Goal: Information Seeking & Learning: Find specific fact

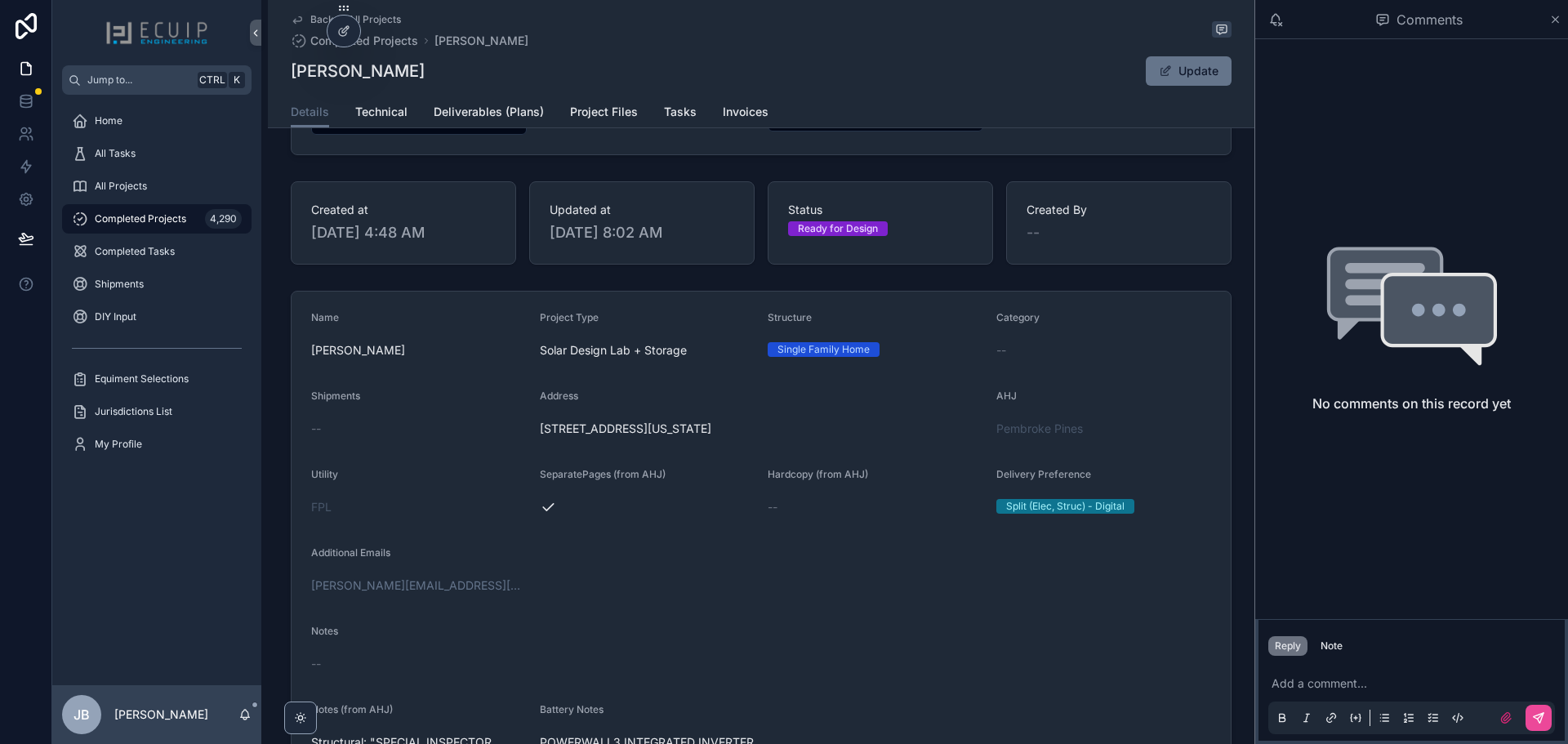
scroll to position [154, 0]
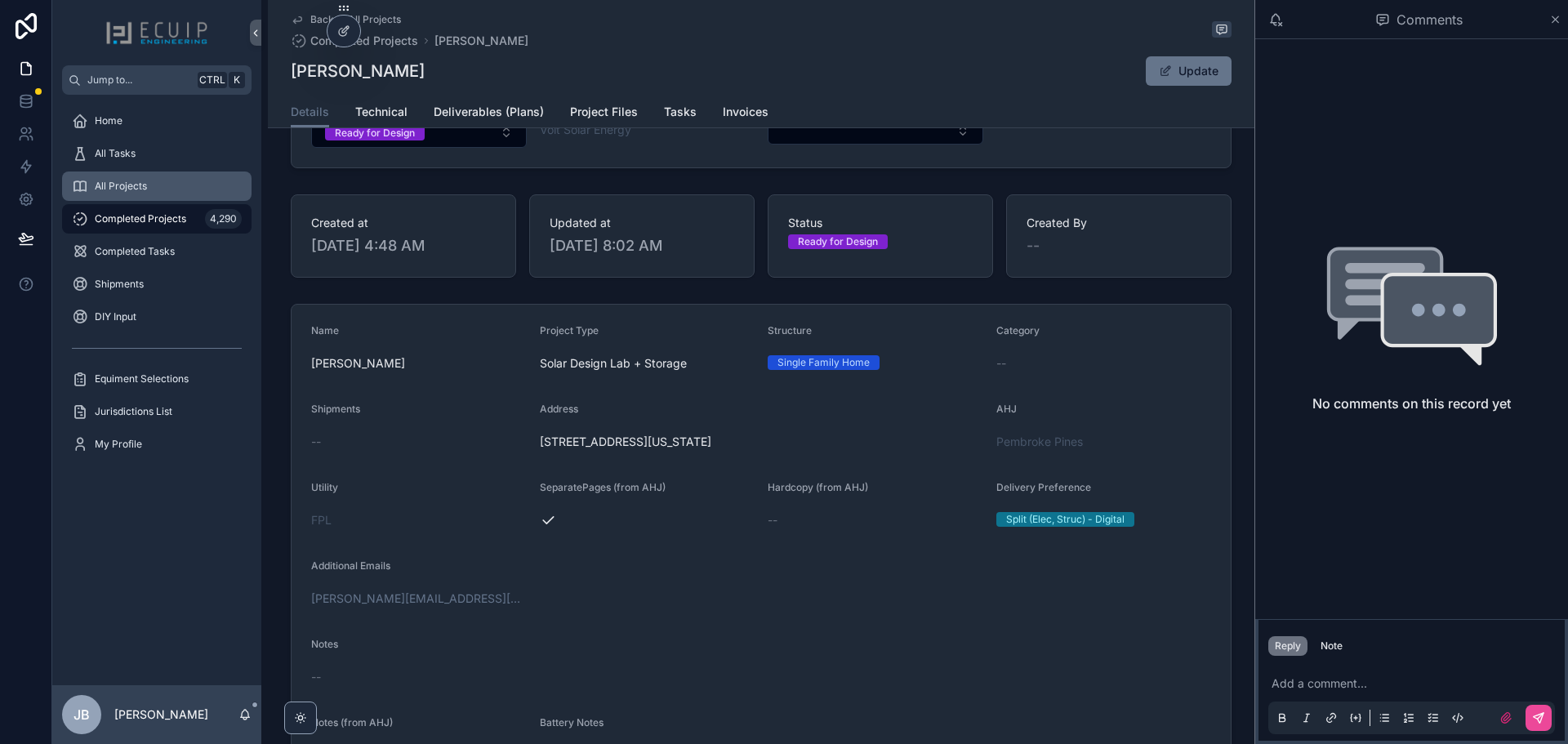
click at [154, 181] on div "All Projects" at bounding box center [157, 186] width 170 height 26
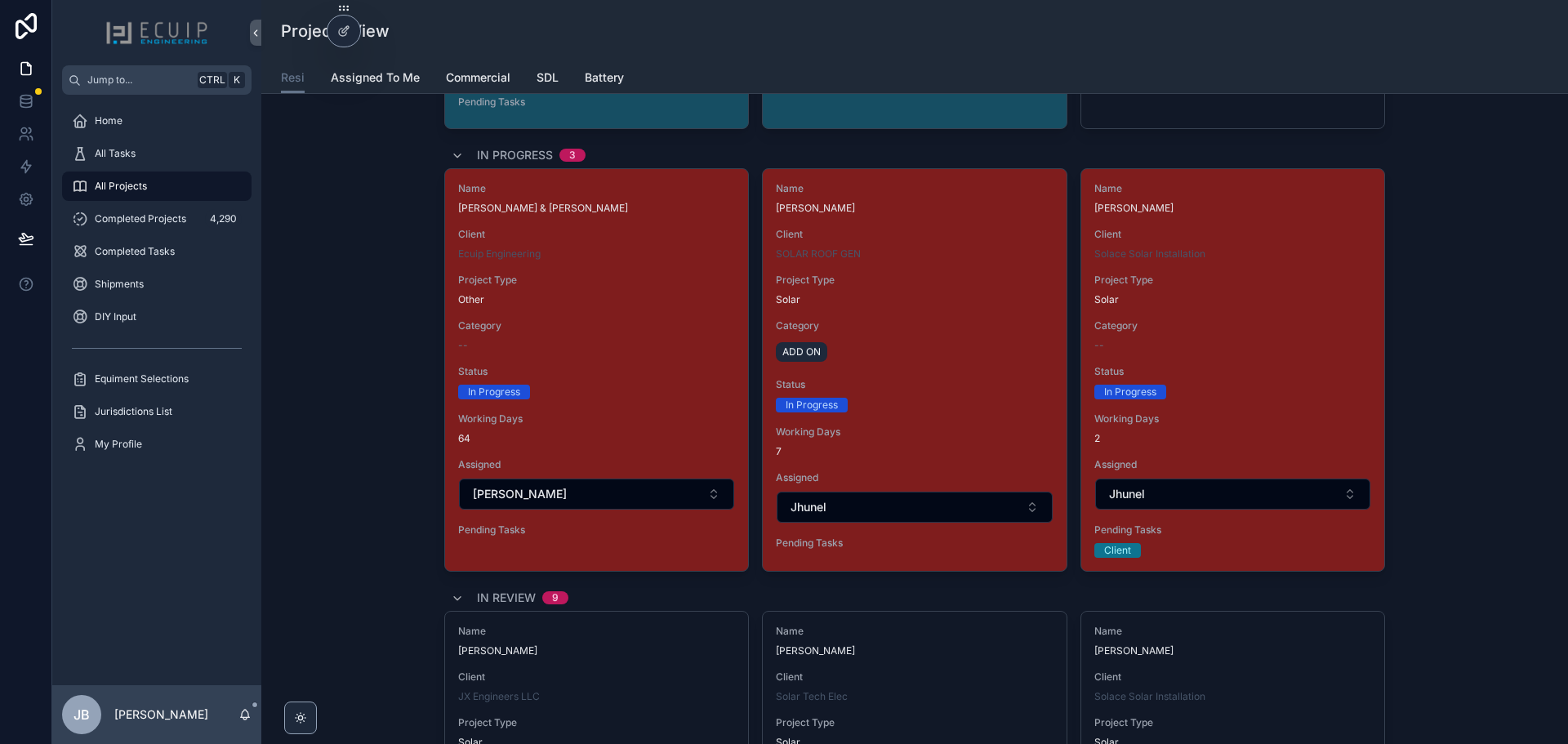
scroll to position [3020, 0]
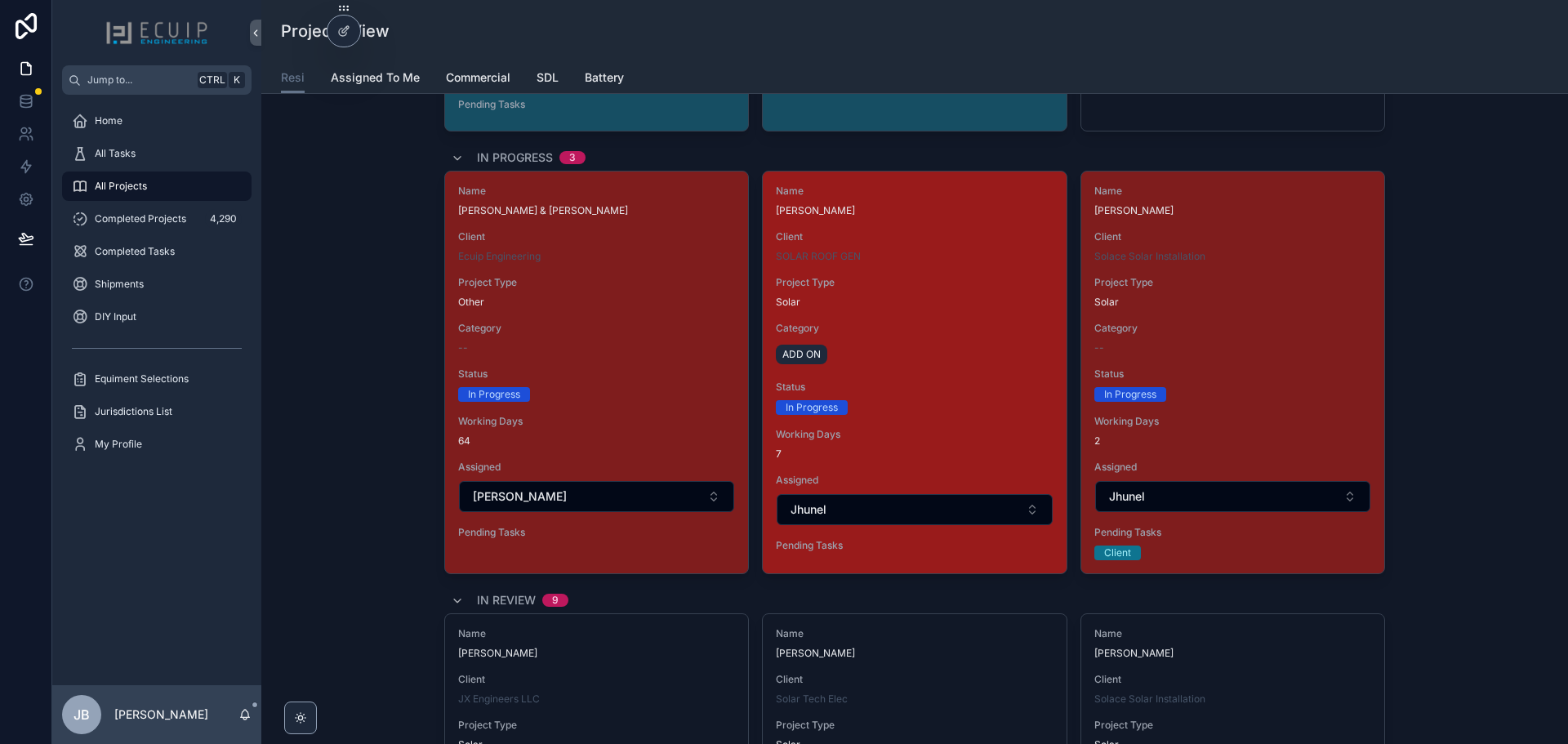
click at [912, 317] on div "Name [PERSON_NAME] Client SOLAR ROOF GEN Project Type Solar Category ADD ON Sta…" at bounding box center [914, 371] width 303 height 400
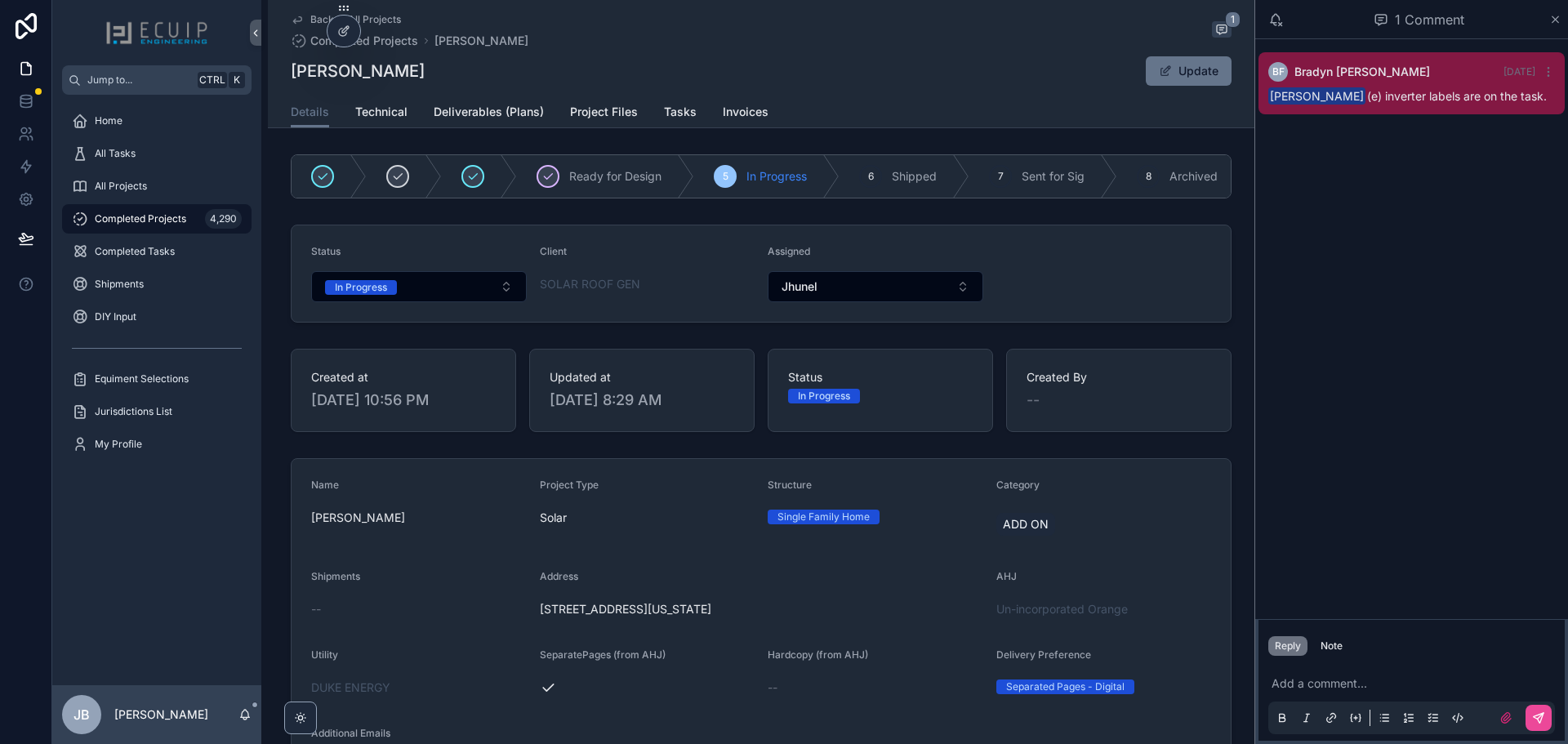
drag, startPoint x: 420, startPoint y: 72, endPoint x: 278, endPoint y: 77, distance: 142.1
click at [278, 77] on div "Back to All Projects Completed Projects [PERSON_NAME] 1 [PERSON_NAME] Update De…" at bounding box center [761, 64] width 986 height 128
copy h1 "[PERSON_NAME]"
click at [625, 108] on span "Project Files" at bounding box center [603, 112] width 68 height 16
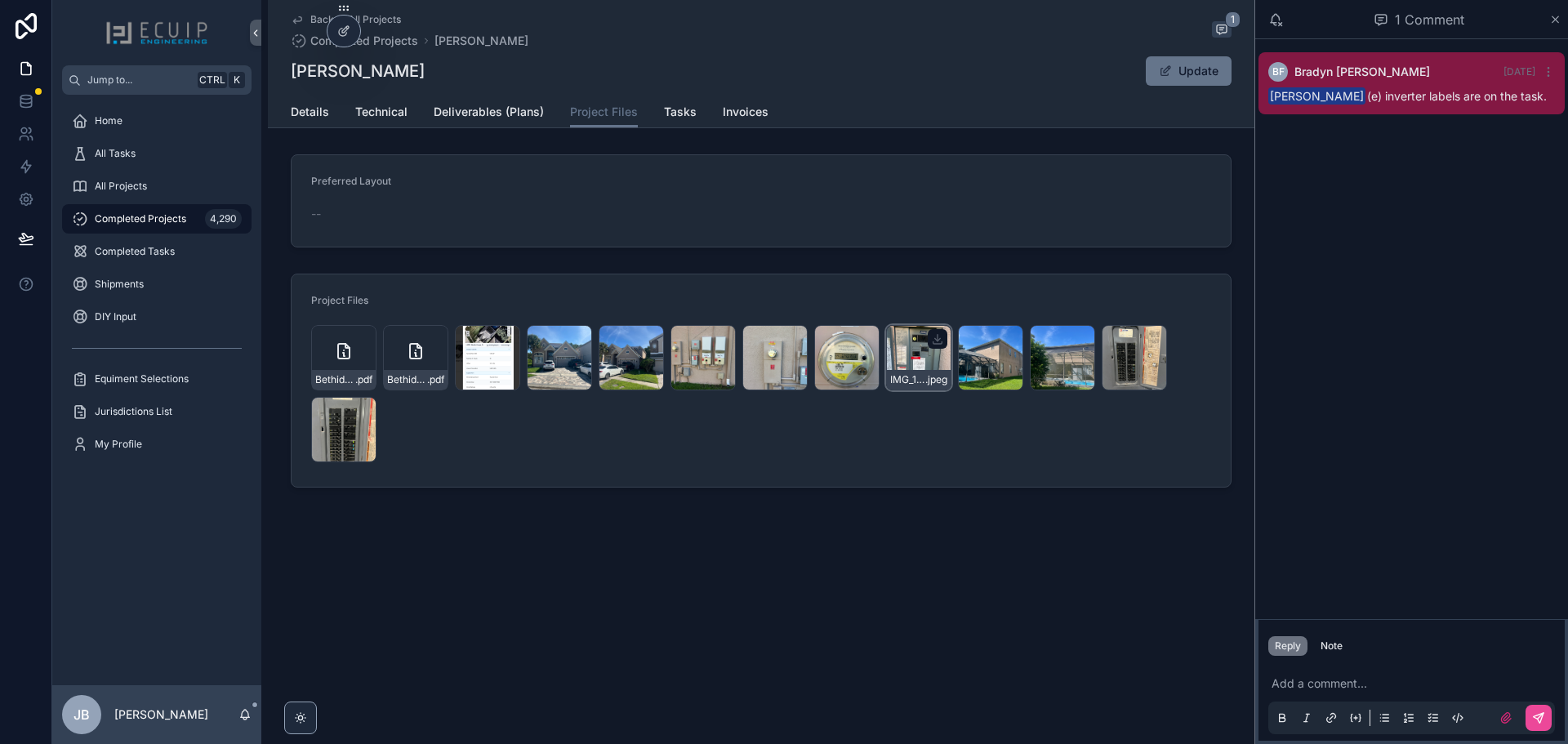
click at [909, 358] on div "IMG_1194 .jpeg" at bounding box center [919, 358] width 65 height 65
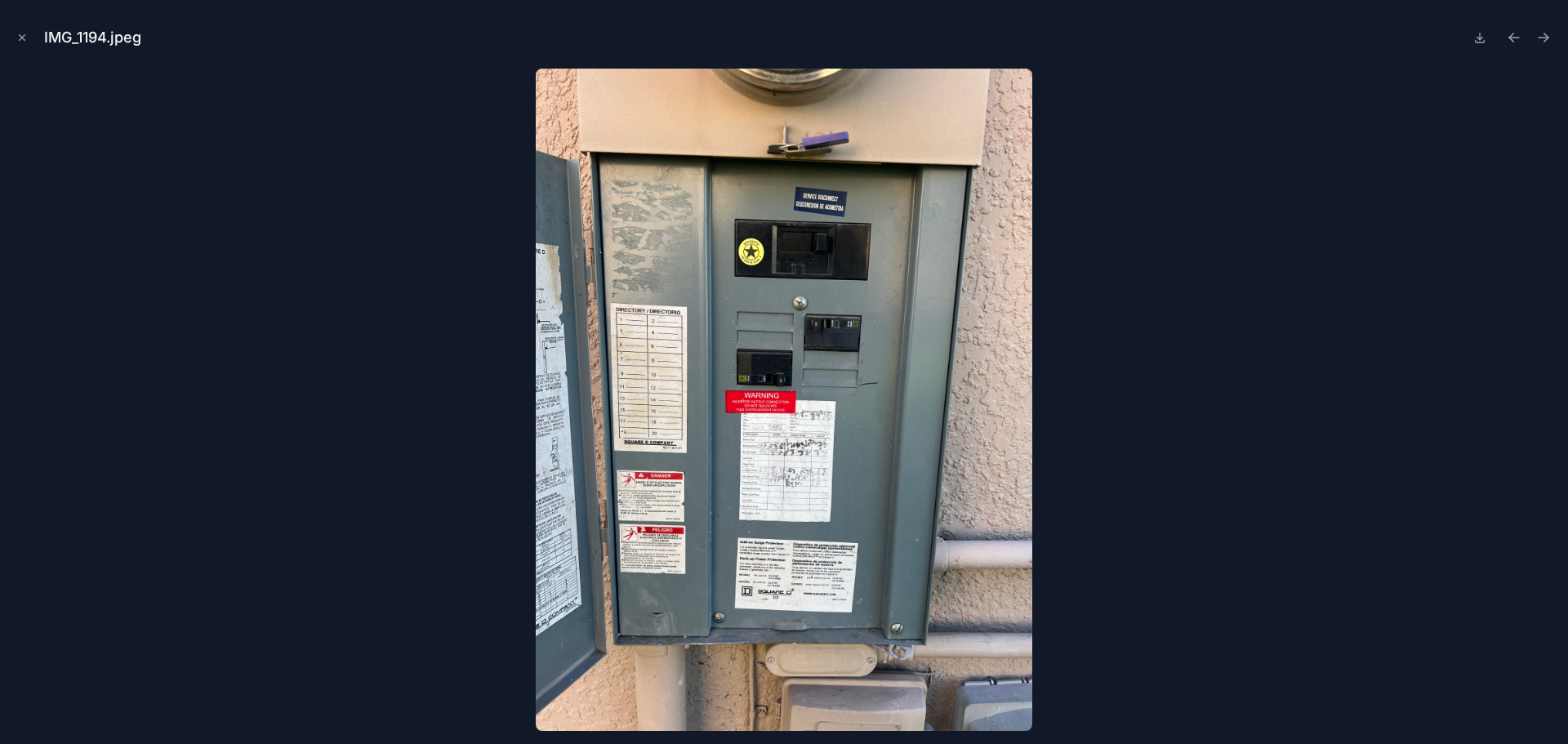
click at [997, 321] on img at bounding box center [784, 400] width 497 height 662
click at [22, 34] on icon "Close modal" at bounding box center [22, 37] width 11 height 11
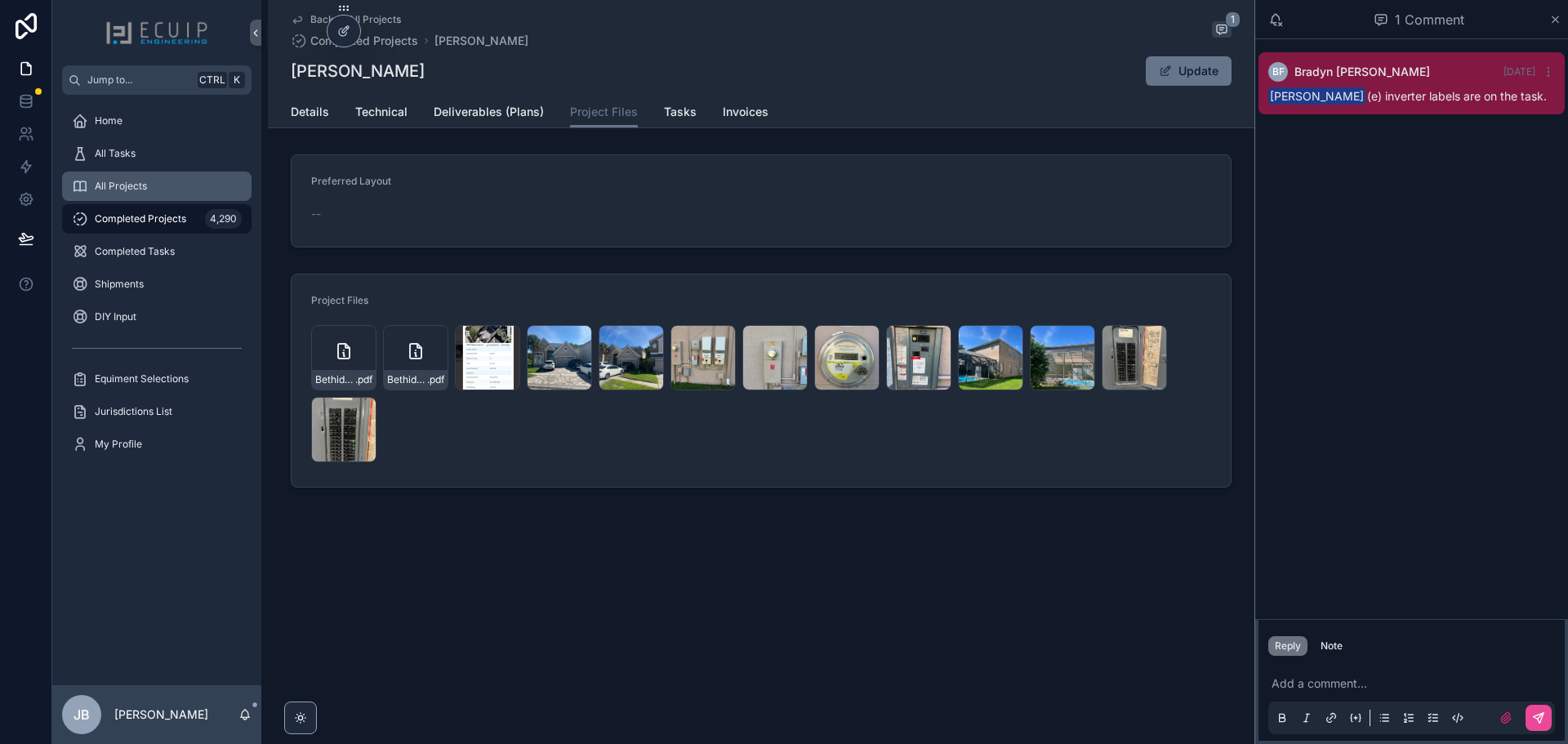
click at [159, 195] on div "All Projects" at bounding box center [157, 186] width 170 height 26
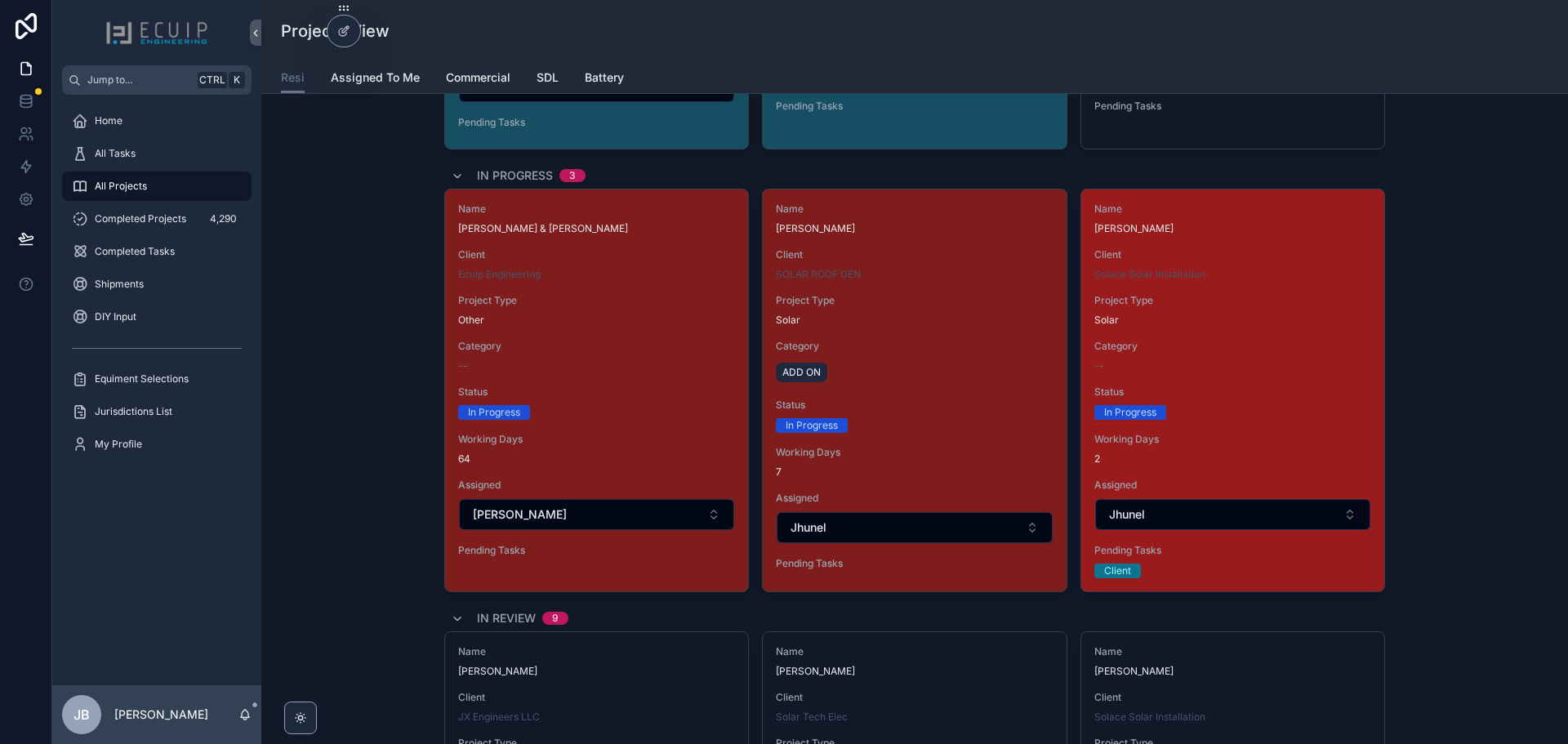
scroll to position [3020, 0]
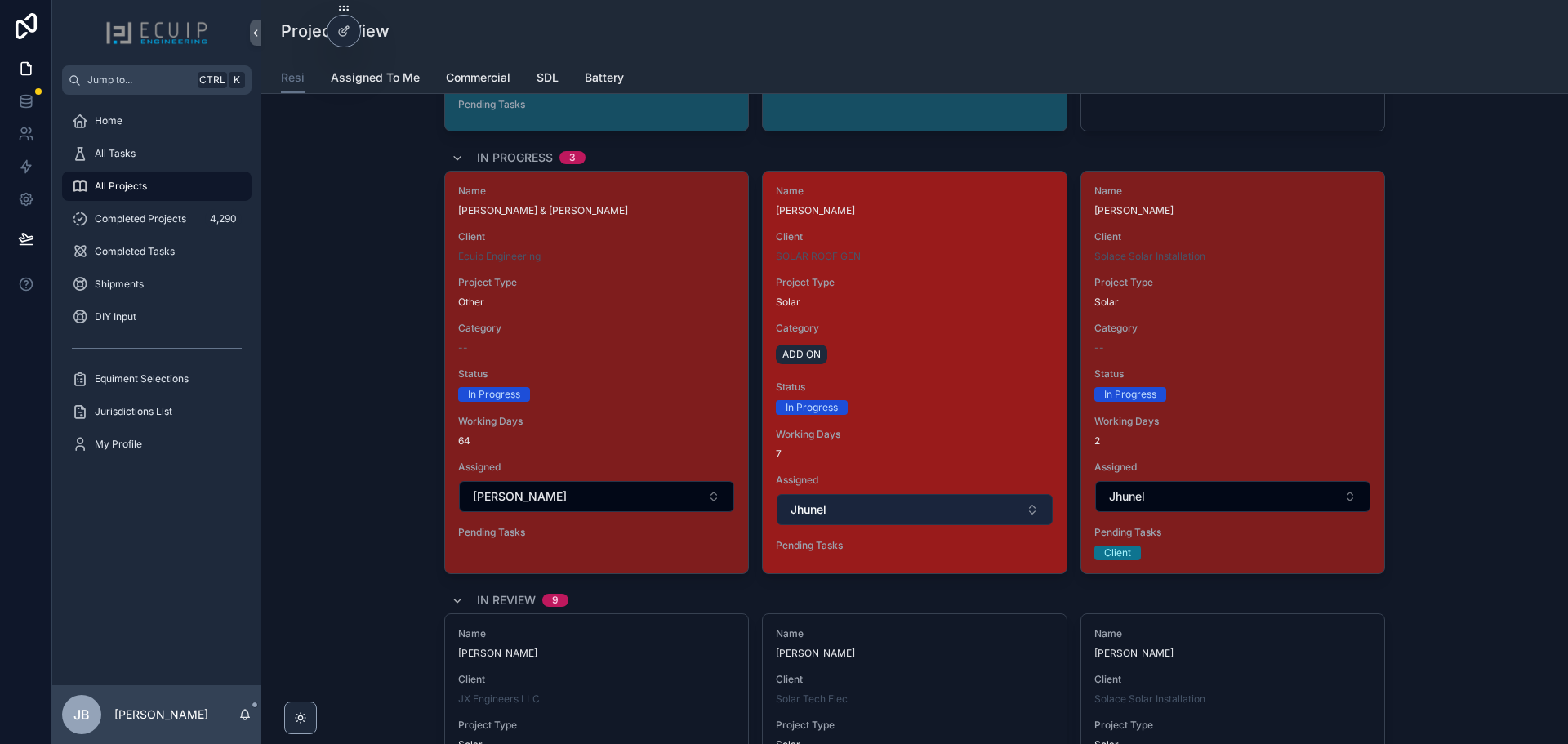
click at [987, 502] on button "Jhunel" at bounding box center [915, 509] width 275 height 31
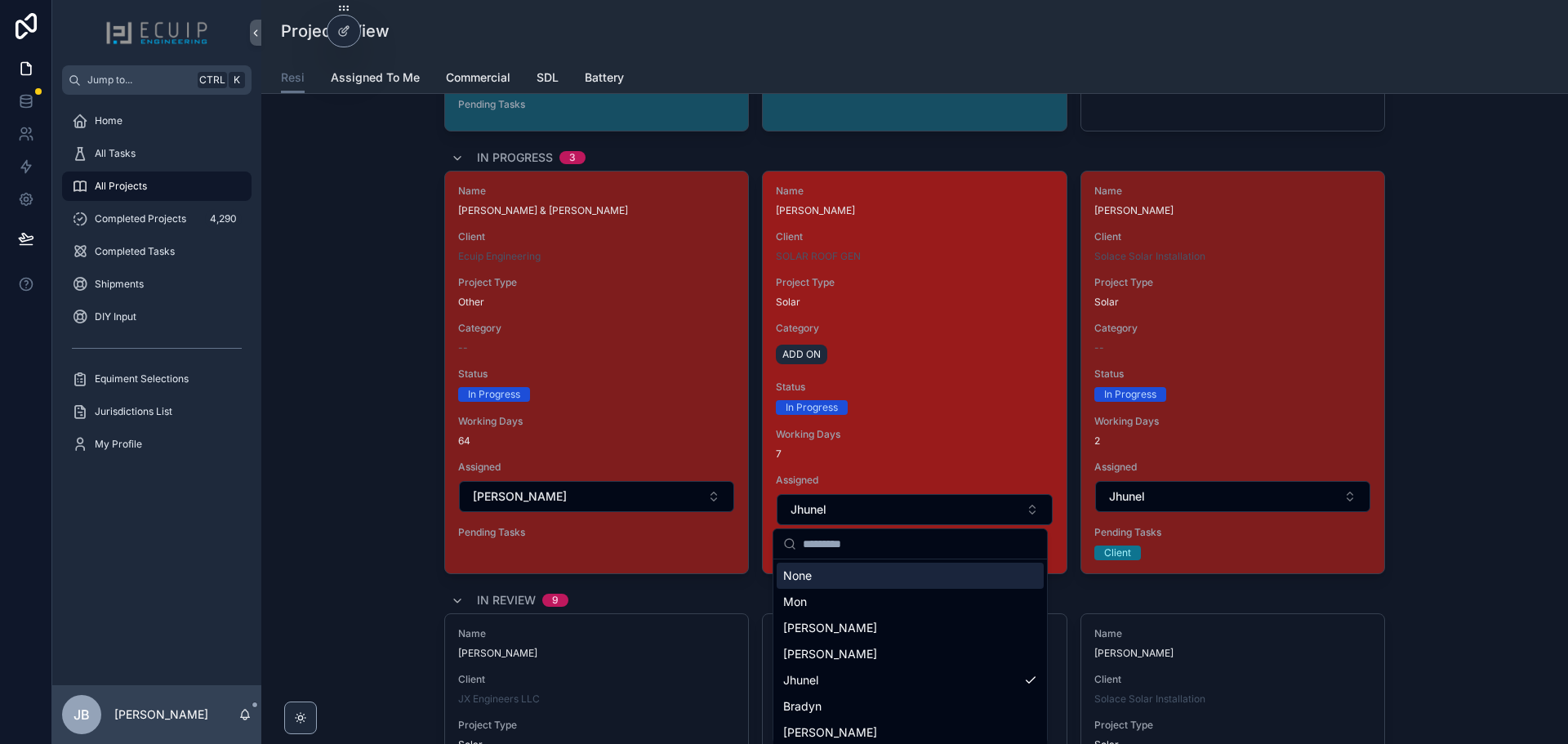
click at [938, 366] on div "ADD ON" at bounding box center [915, 354] width 277 height 26
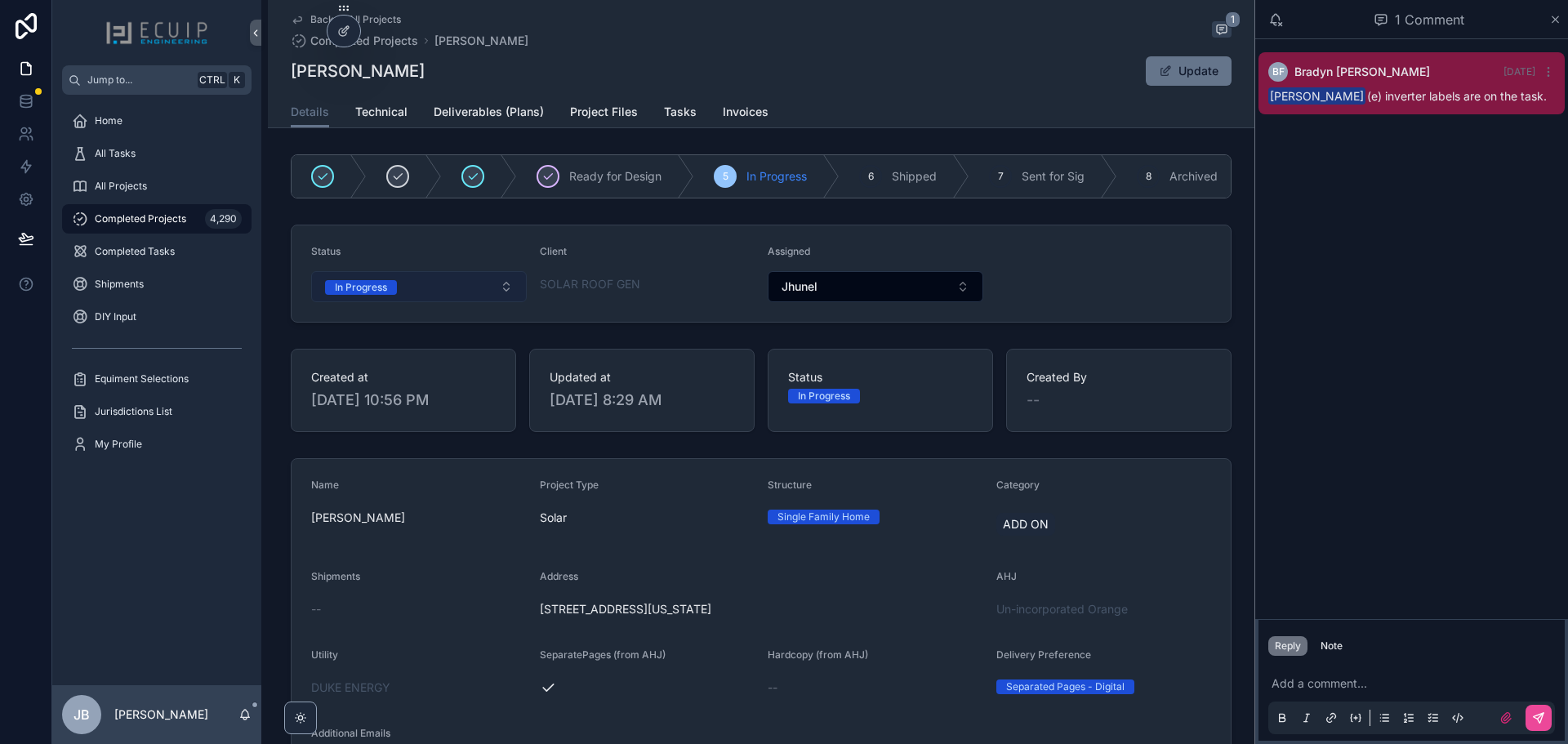
click at [424, 296] on button "In Progress" at bounding box center [419, 286] width 216 height 31
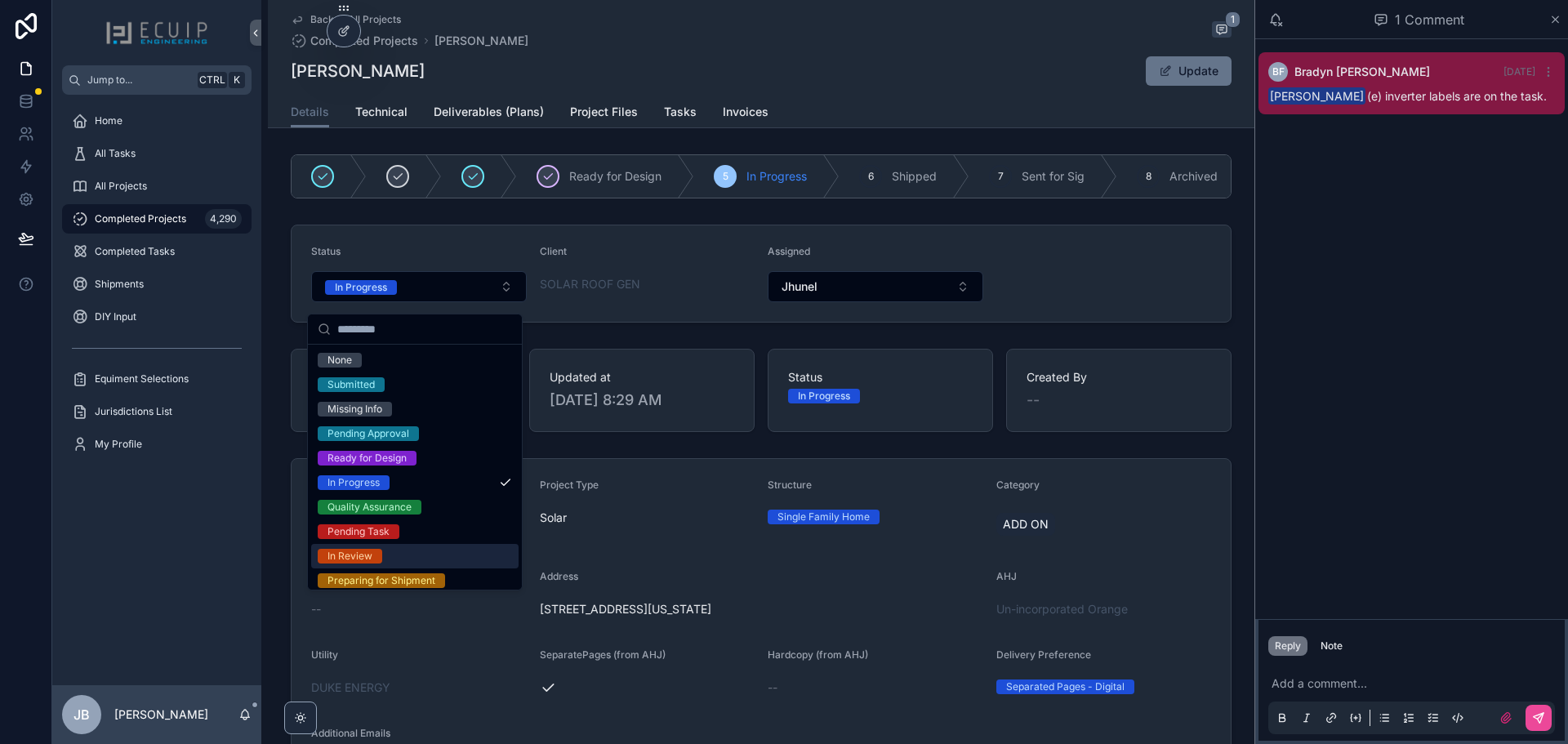
click at [355, 552] on div "In Review" at bounding box center [350, 556] width 45 height 15
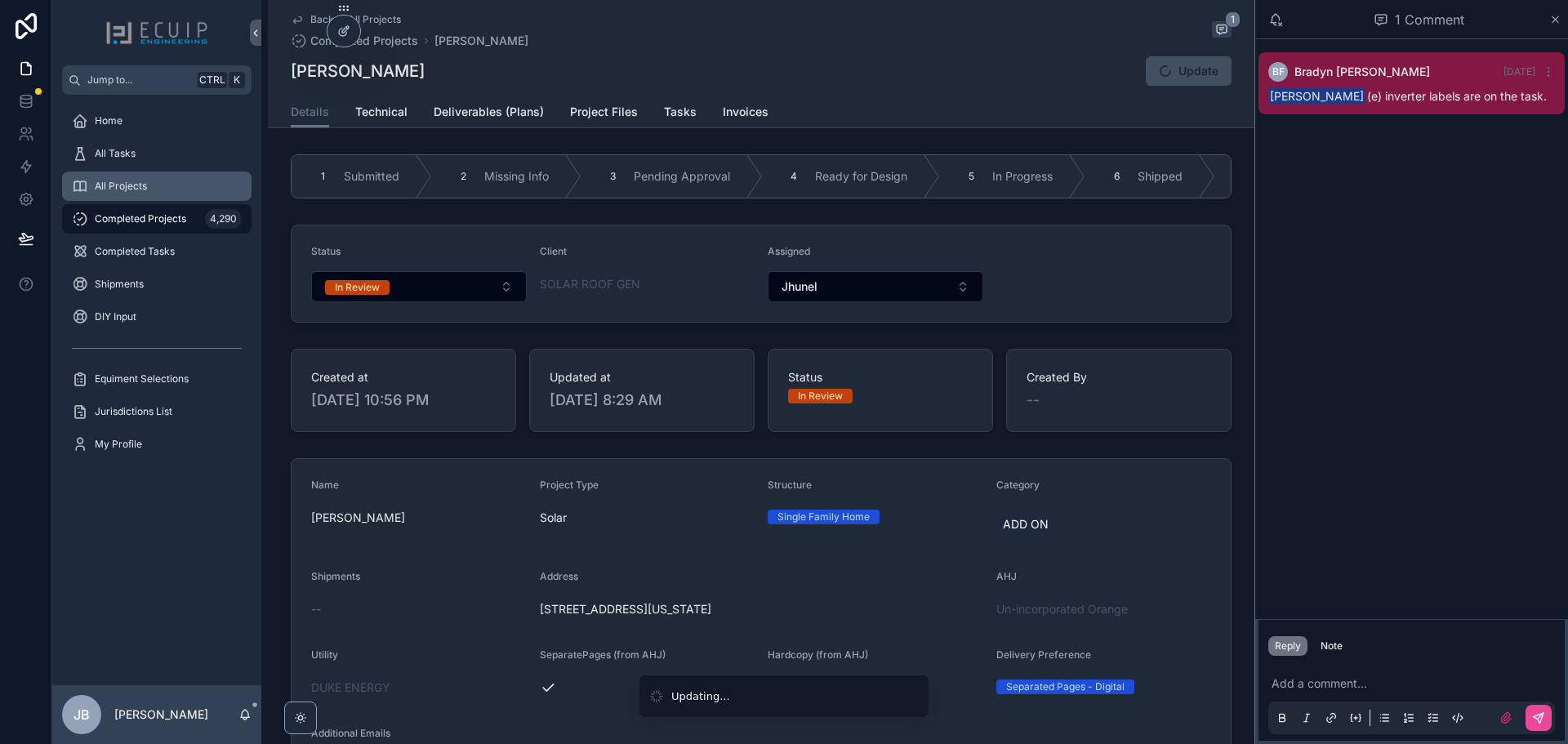
click at [114, 183] on span "All Projects" at bounding box center [120, 186] width 52 height 13
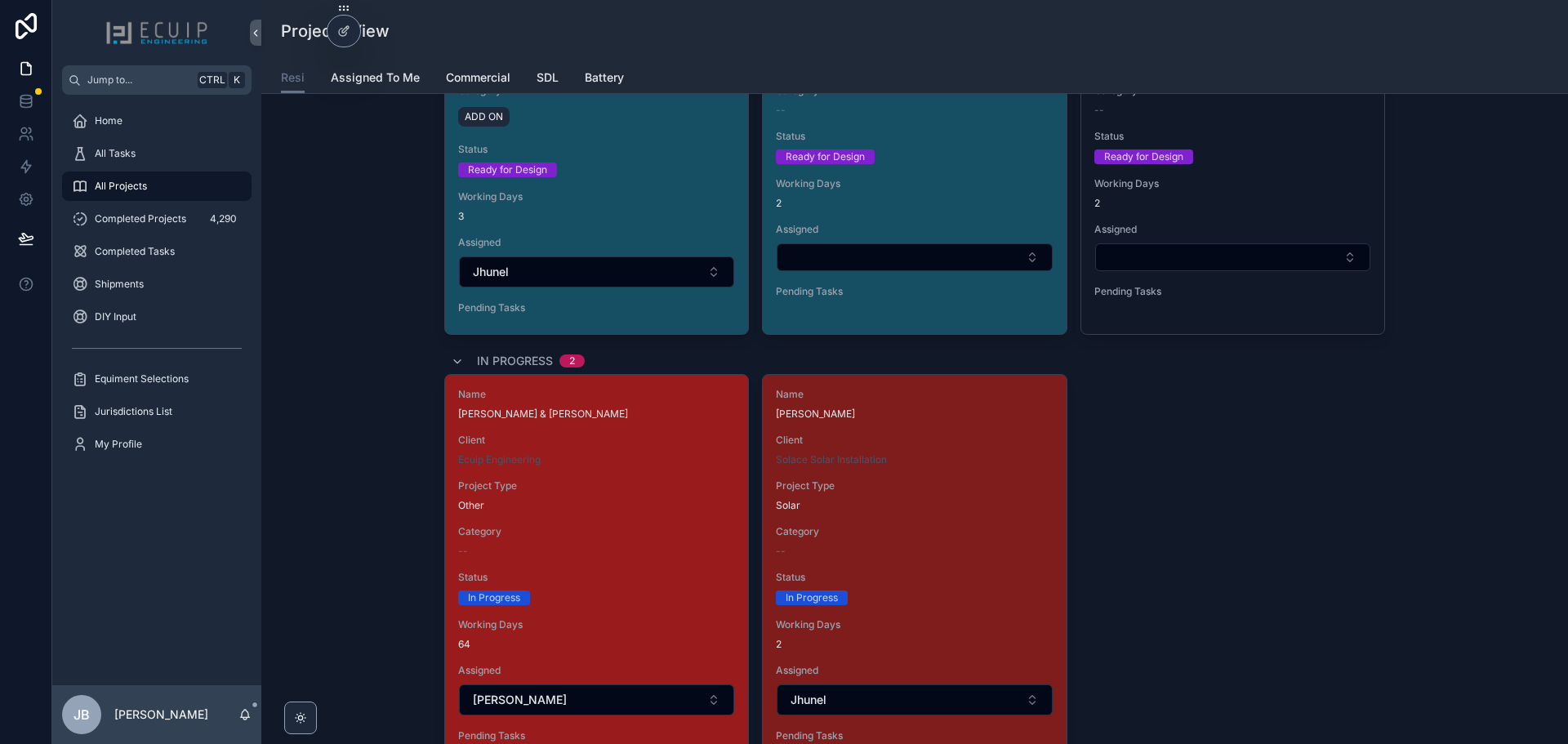
scroll to position [2938, 0]
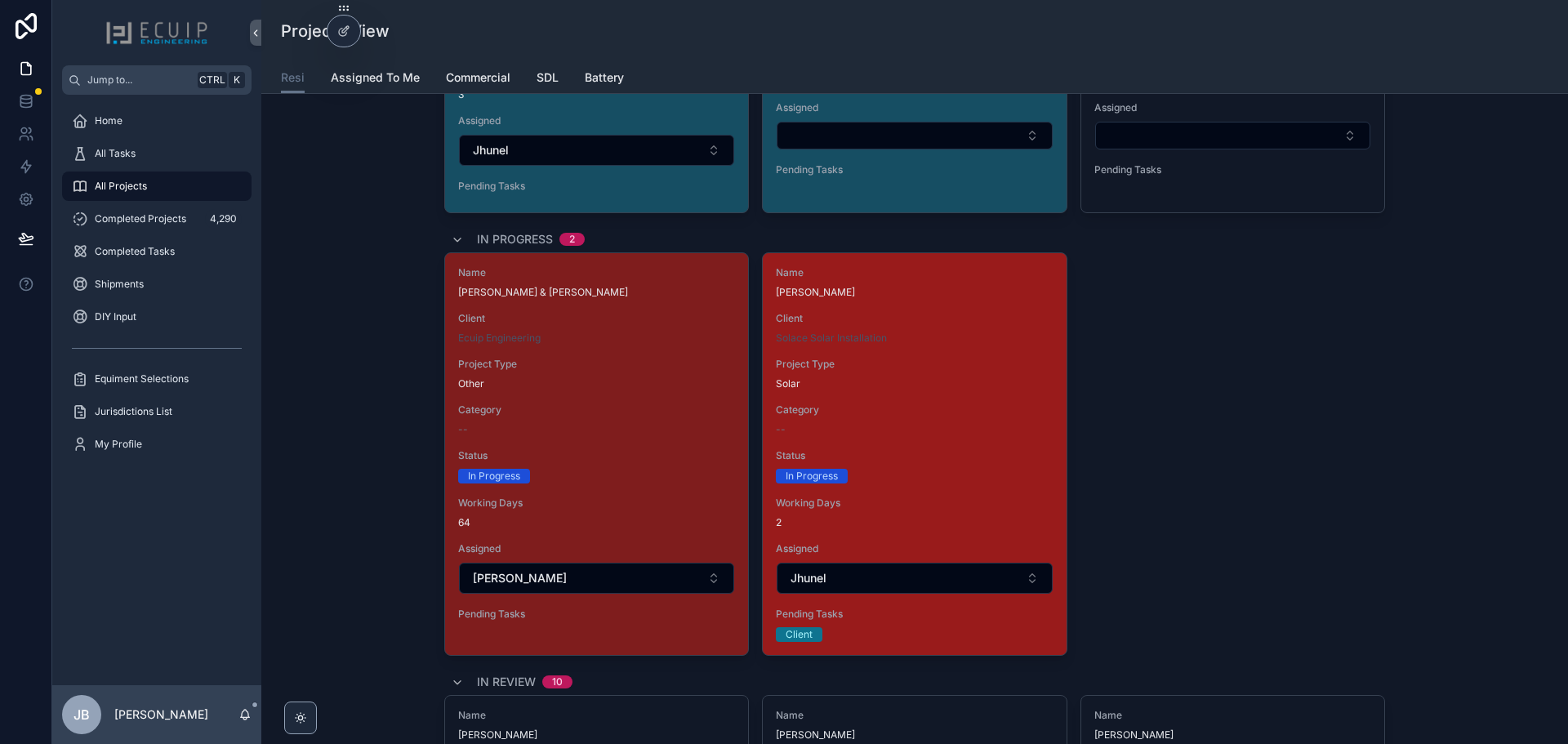
click at [889, 409] on span "Category" at bounding box center [915, 409] width 277 height 13
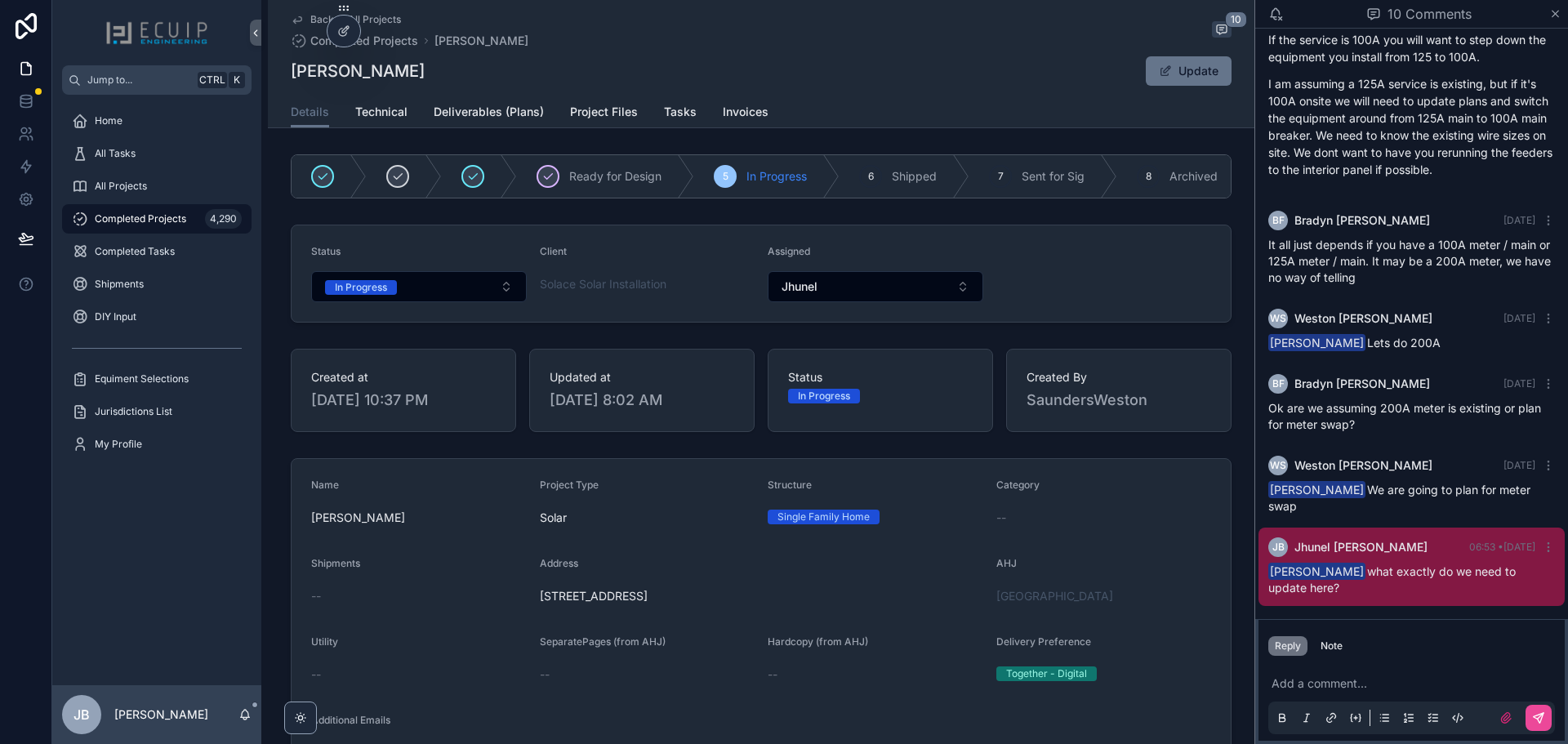
scroll to position [598, 0]
click at [678, 115] on span "Tasks" at bounding box center [681, 112] width 33 height 16
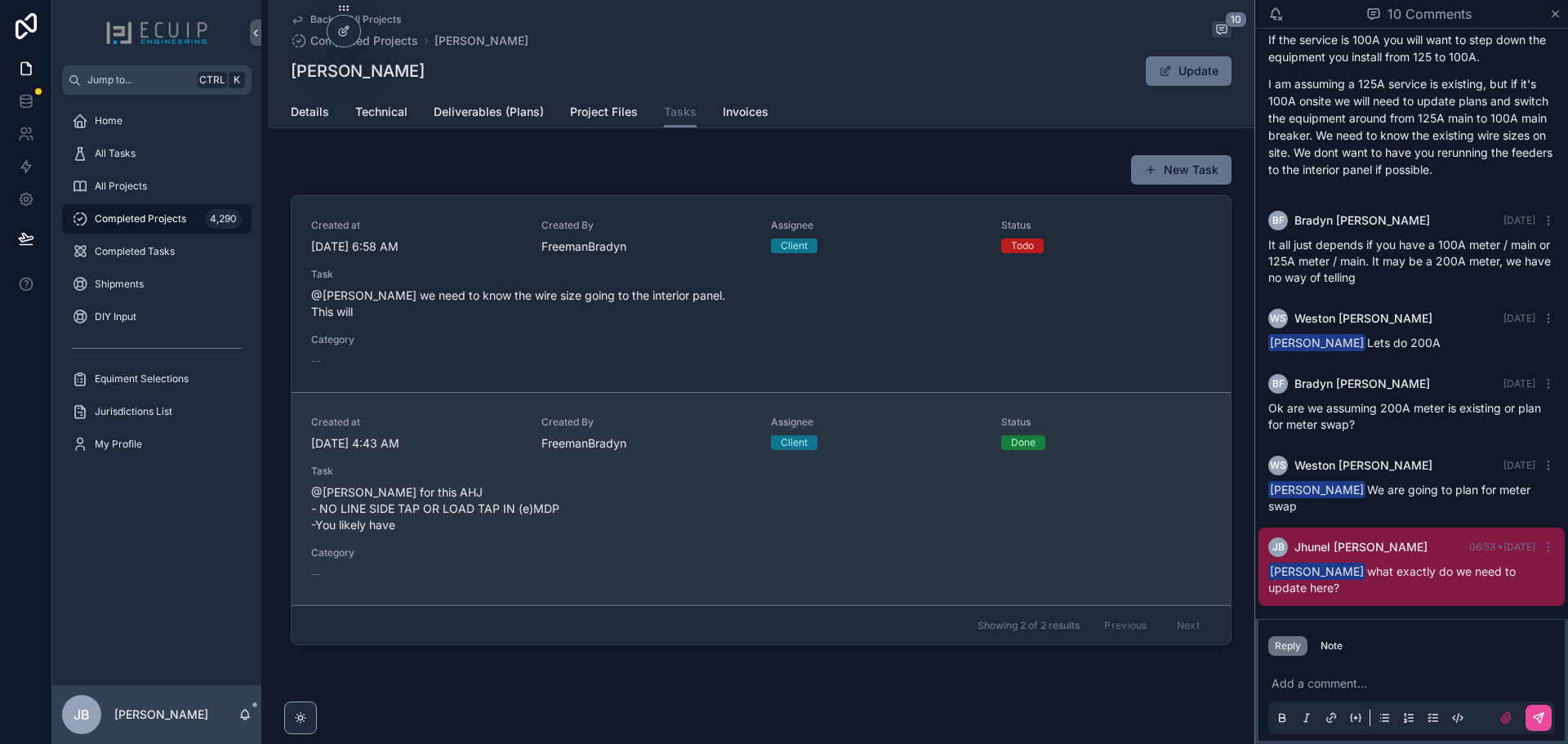
click at [508, 480] on div "Task @[PERSON_NAME] for this AHJ - NO LINE SIDE TAP OR LOAD TAP IN (e)MDP -You …" at bounding box center [762, 499] width 900 height 69
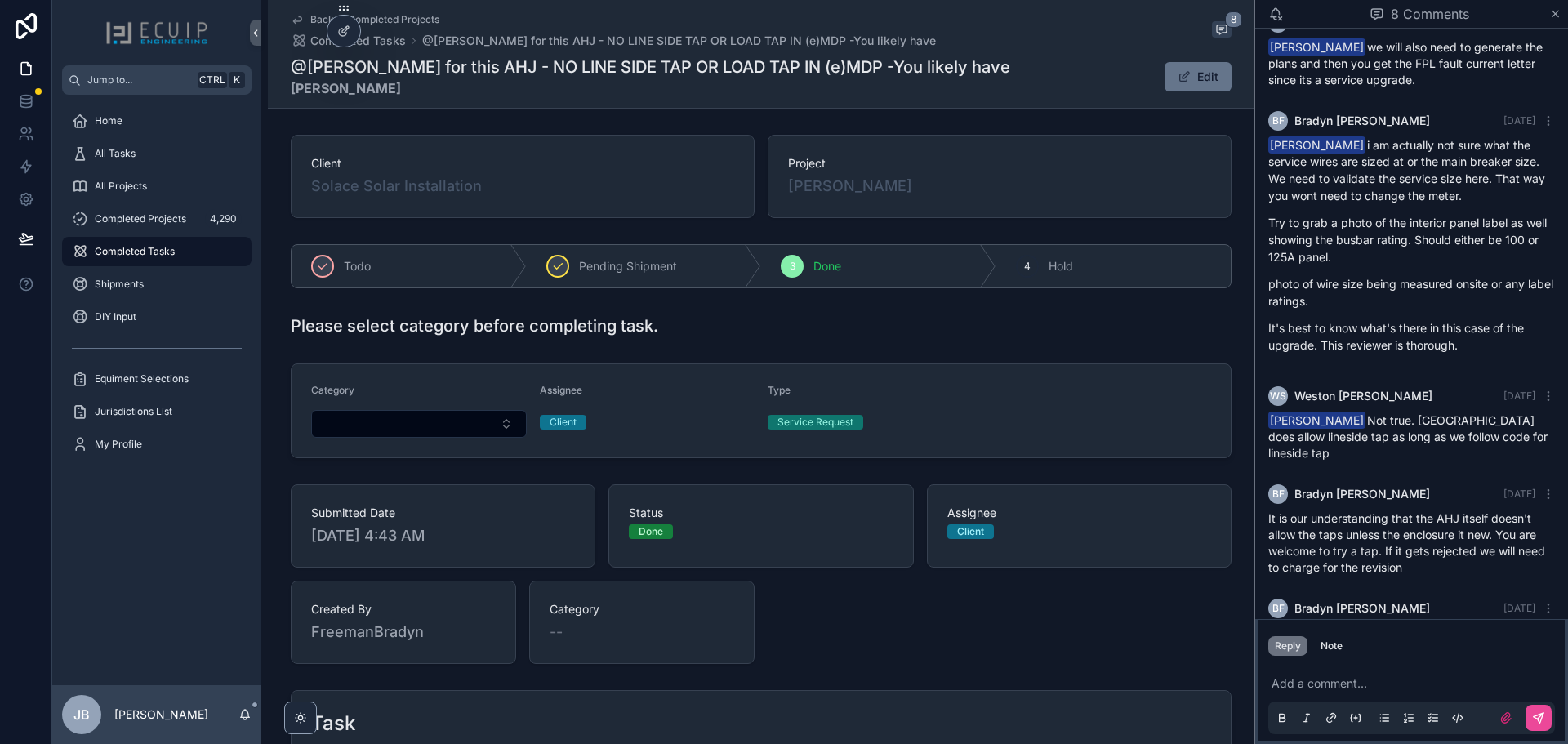
scroll to position [344, 0]
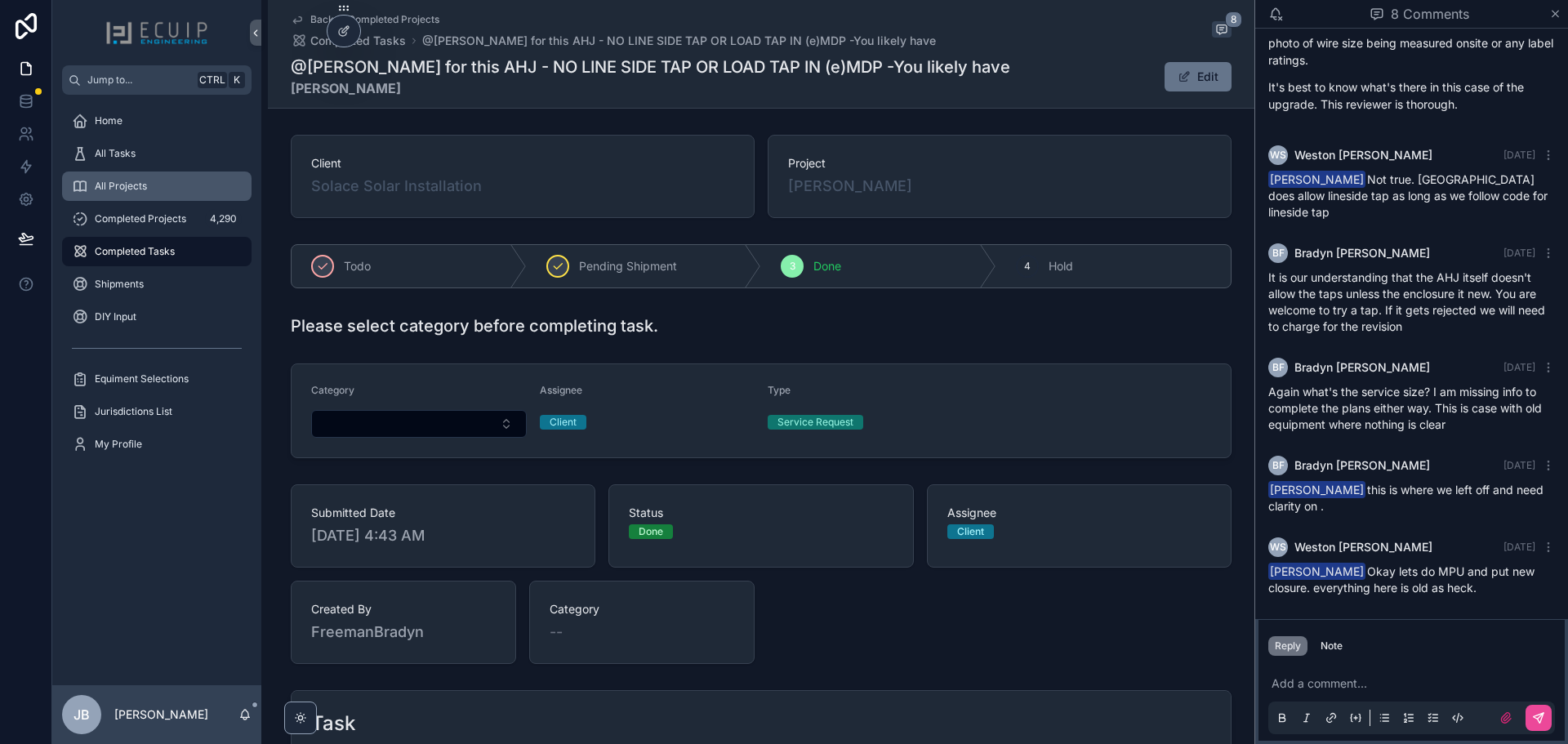
click at [133, 193] on div "All Projects" at bounding box center [157, 186] width 170 height 26
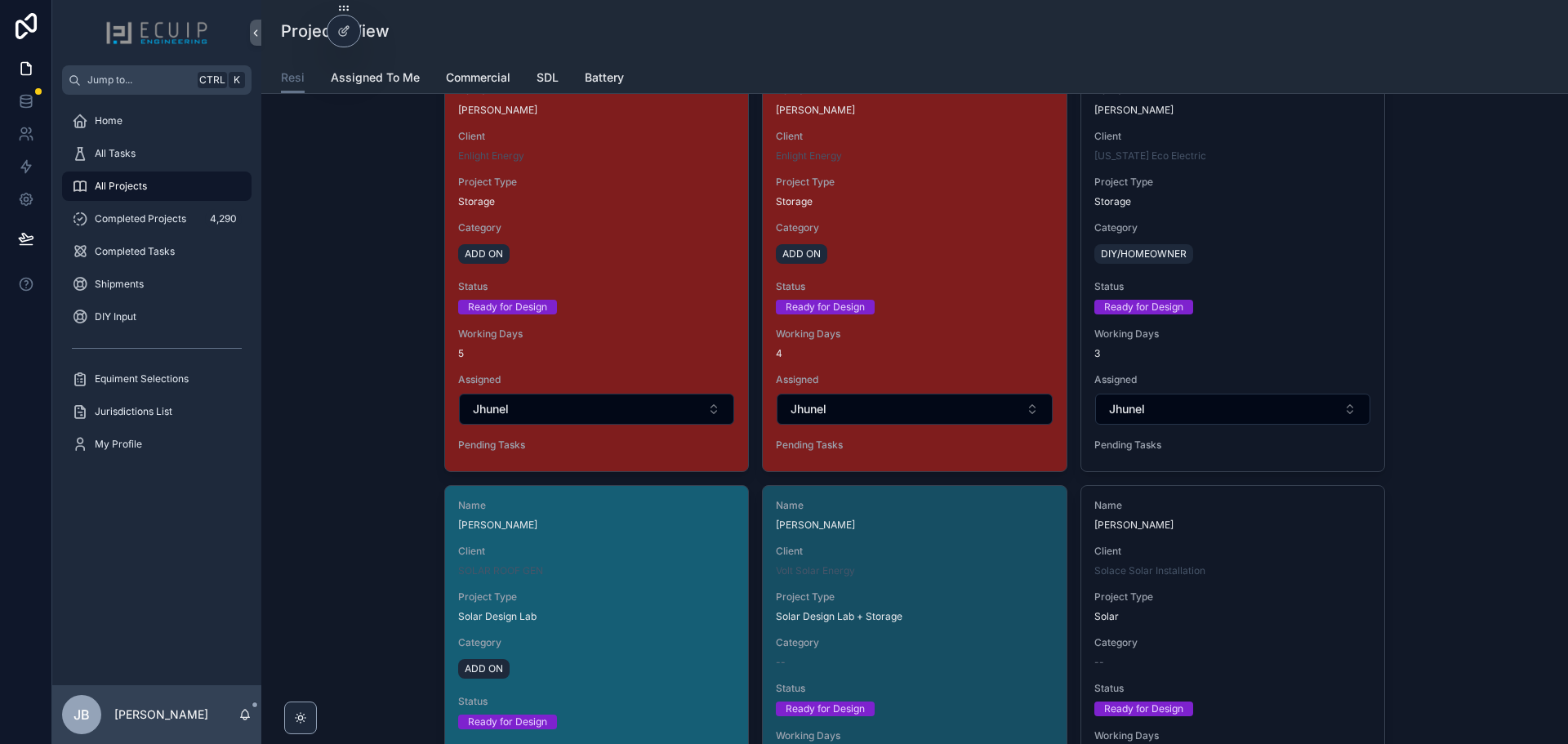
scroll to position [2204, 0]
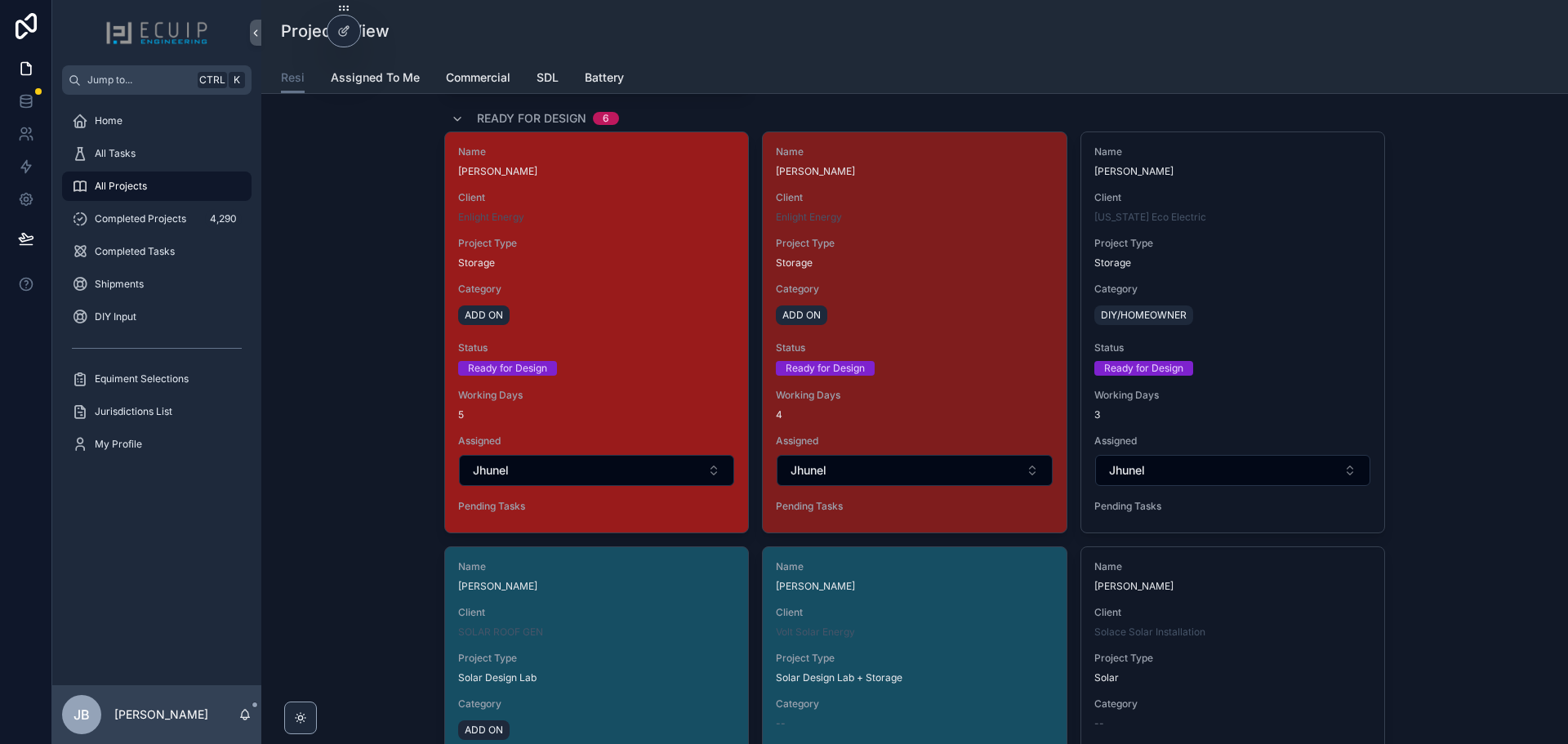
click at [643, 361] on div "Ready for Design" at bounding box center [596, 367] width 277 height 15
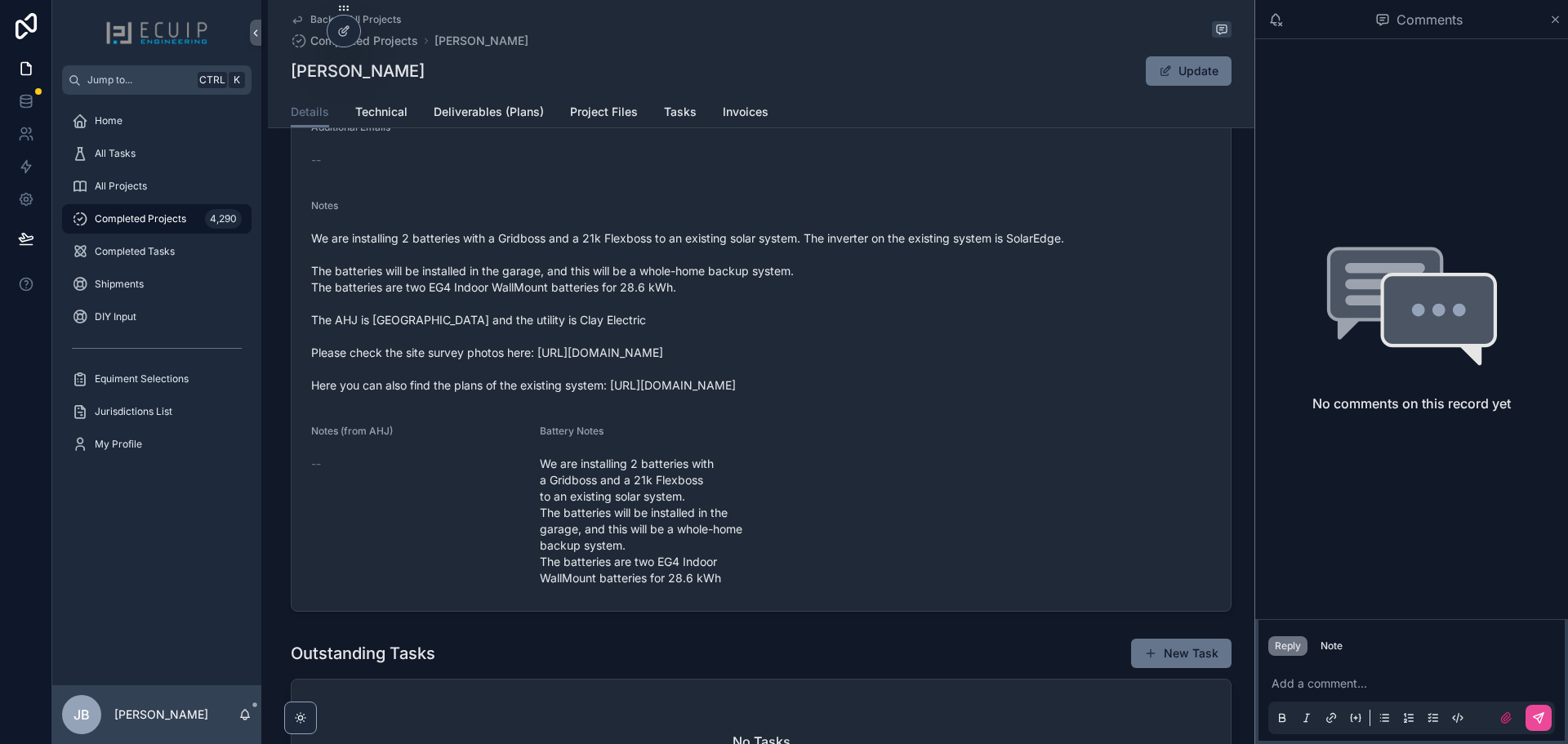
scroll to position [653, 0]
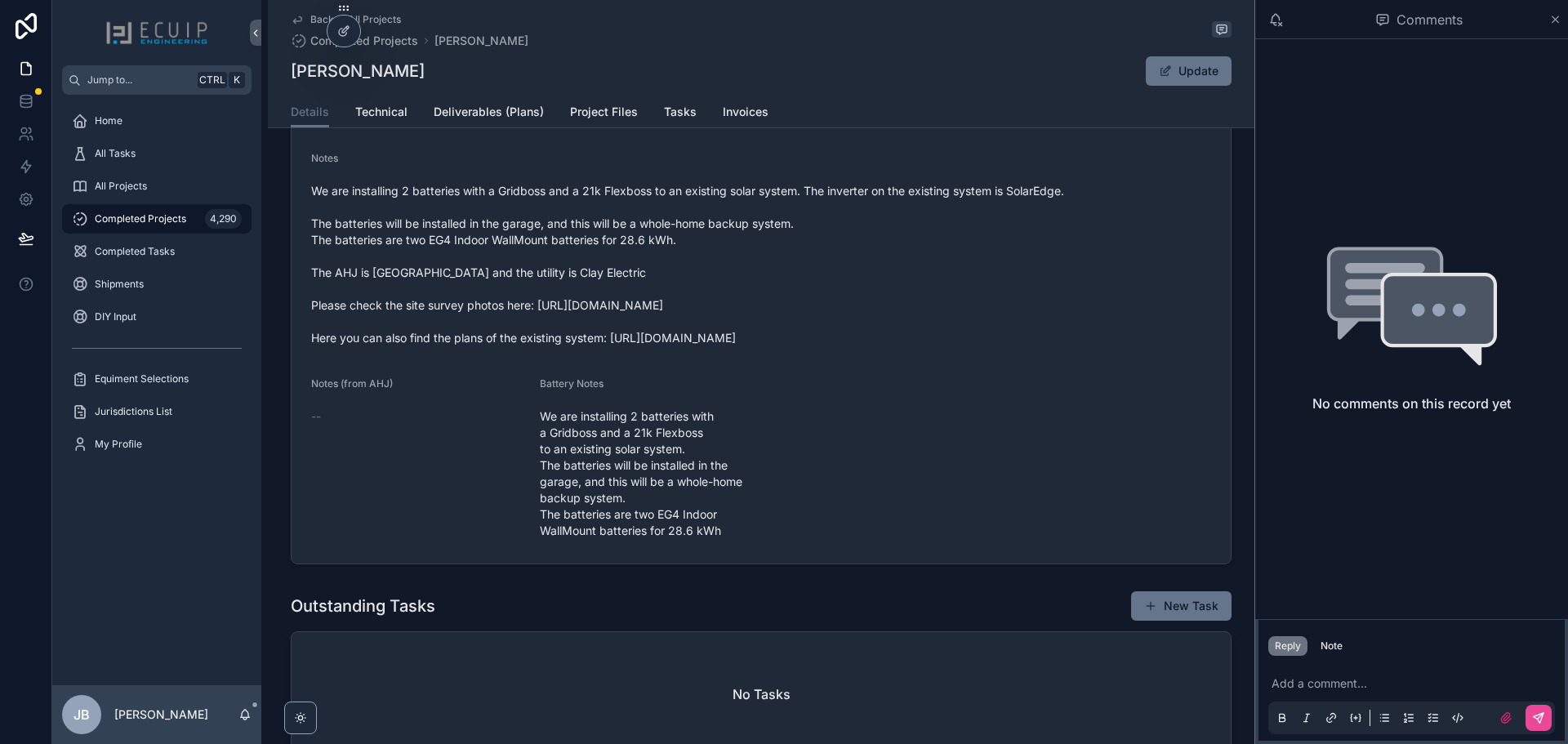
drag, startPoint x: 1063, startPoint y: 350, endPoint x: 610, endPoint y: 353, distance: 453.0
click at [610, 346] on span "We are installing 2 batteries with a Gridboss and a 21k Flexboss to an existing…" at bounding box center [762, 265] width 900 height 163
copy span "[URL][DOMAIN_NAME]"
drag, startPoint x: 1050, startPoint y: 315, endPoint x: 536, endPoint y: 317, distance: 514.0
click at [536, 317] on span "We are installing 2 batteries with a Gridboss and a 21k Flexboss to an existing…" at bounding box center [762, 265] width 900 height 163
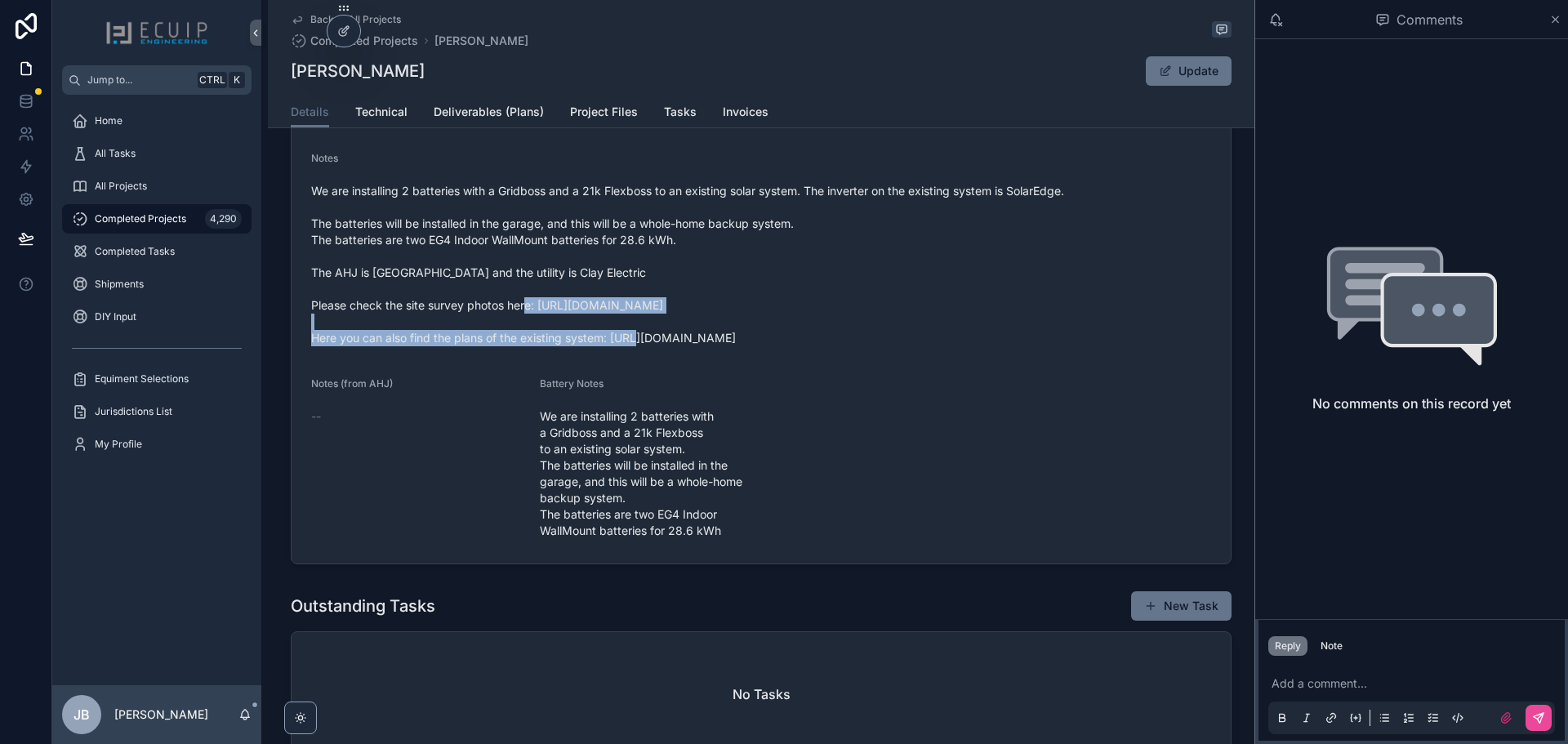
copy span "[URL][DOMAIN_NAME]"
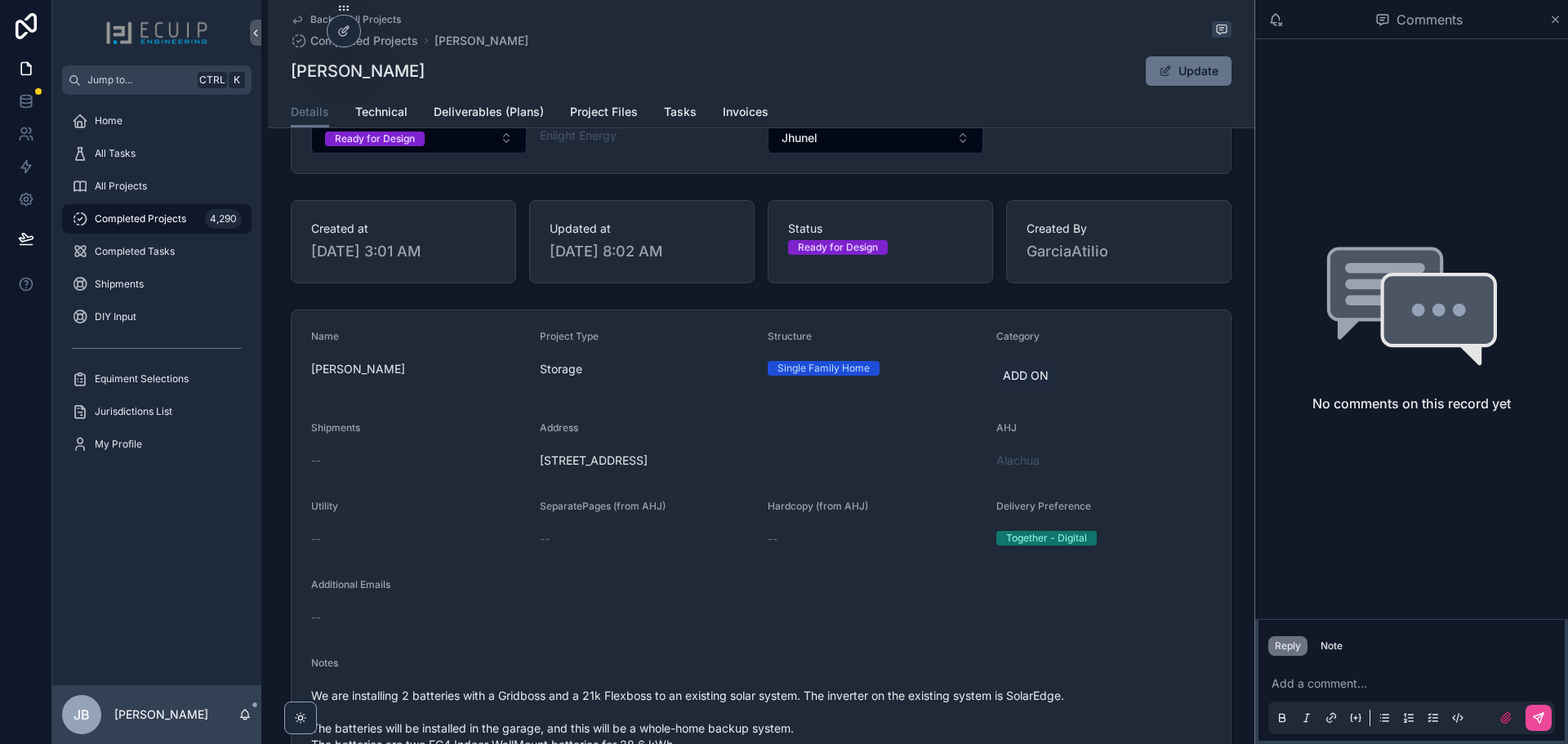
scroll to position [163, 0]
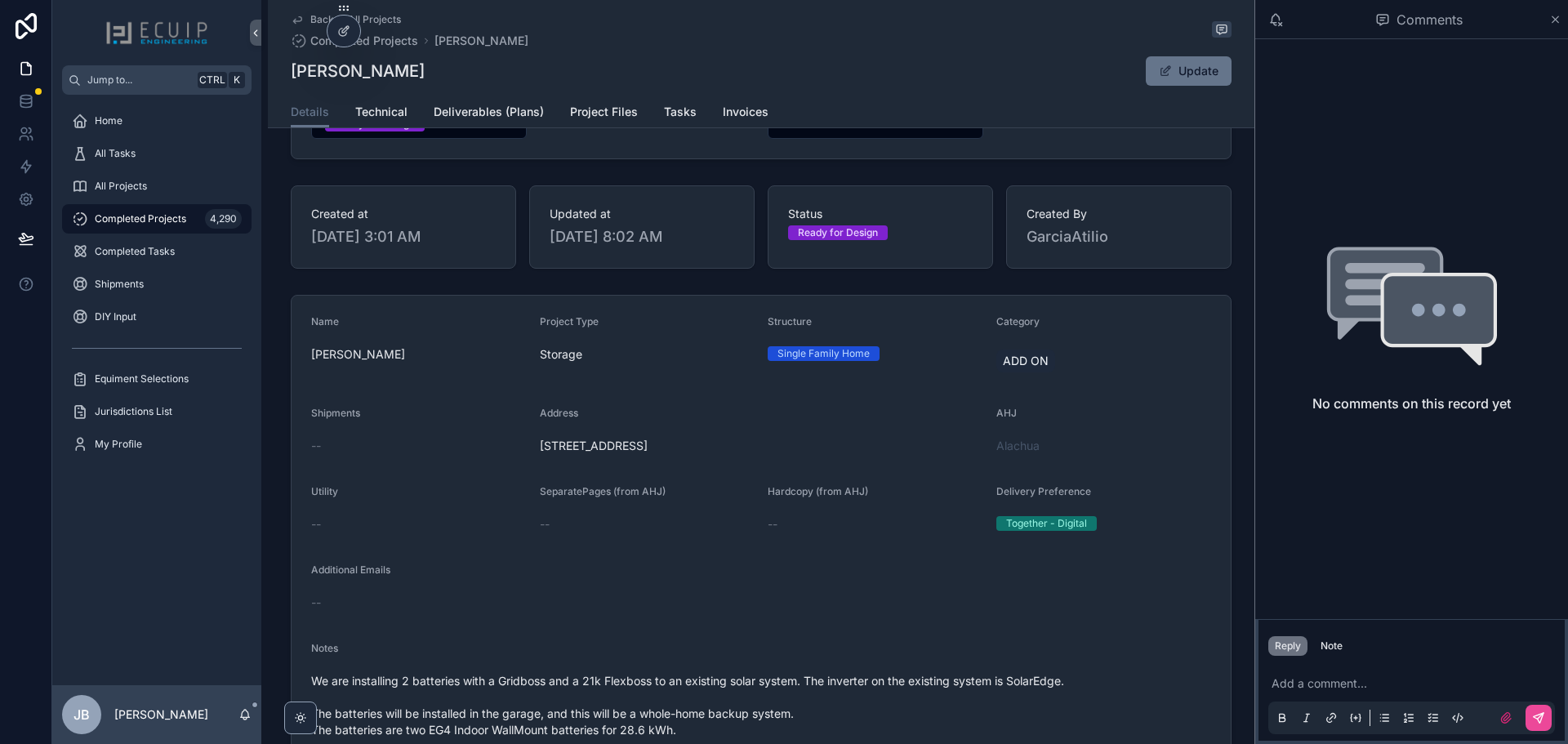
drag, startPoint x: 419, startPoint y: 366, endPoint x: 305, endPoint y: 366, distance: 114.0
click at [305, 366] on form "Name [PERSON_NAME] Project Type Storage Structure Single Family Home Category A…" at bounding box center [761, 674] width 939 height 758
copy span "[PERSON_NAME]"
drag, startPoint x: 767, startPoint y: 456, endPoint x: 686, endPoint y: 457, distance: 81.0
click at [532, 464] on form "Name [PERSON_NAME] Project Type Storage Structure Single Family Home Category A…" at bounding box center [761, 674] width 939 height 758
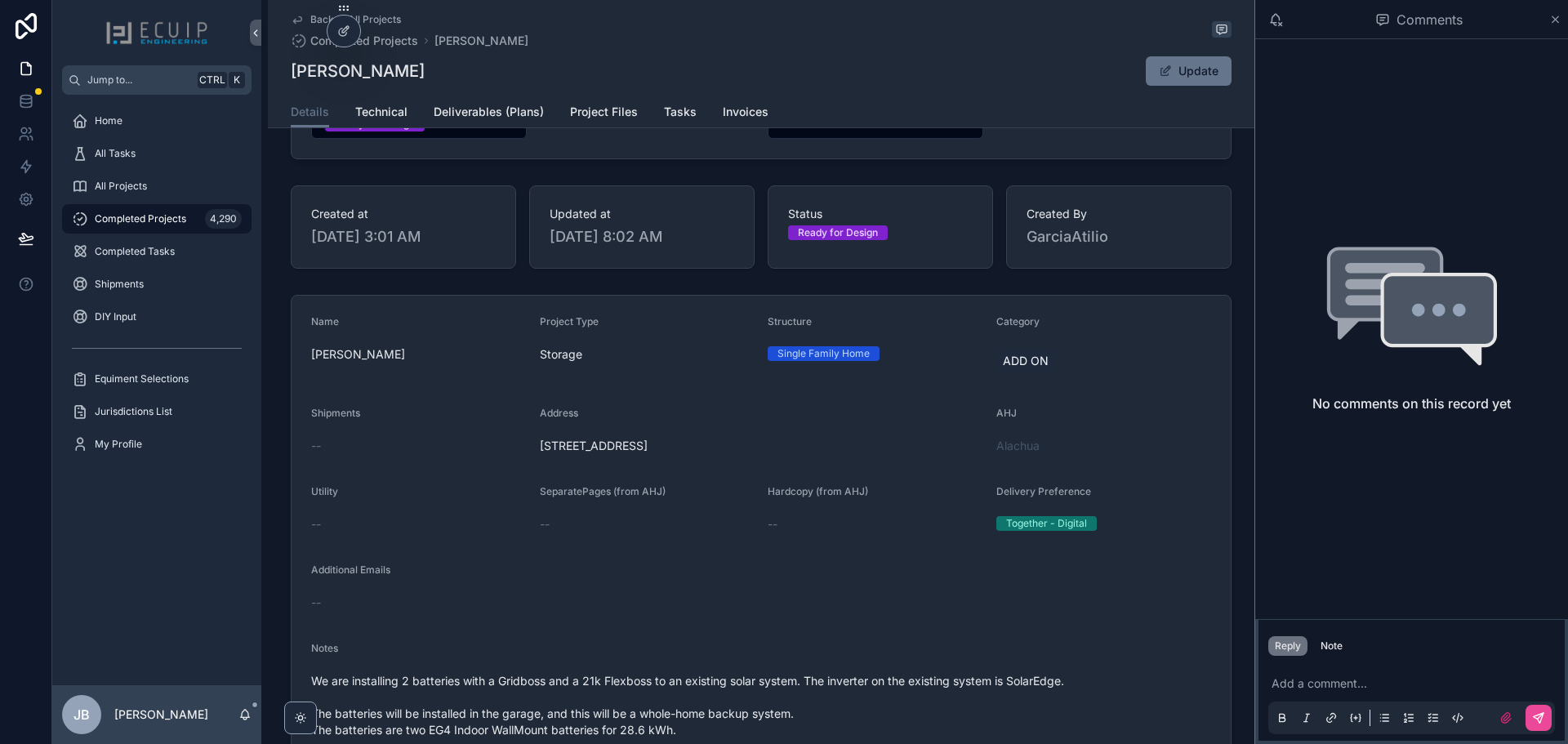
copy span "[STREET_ADDRESS]"
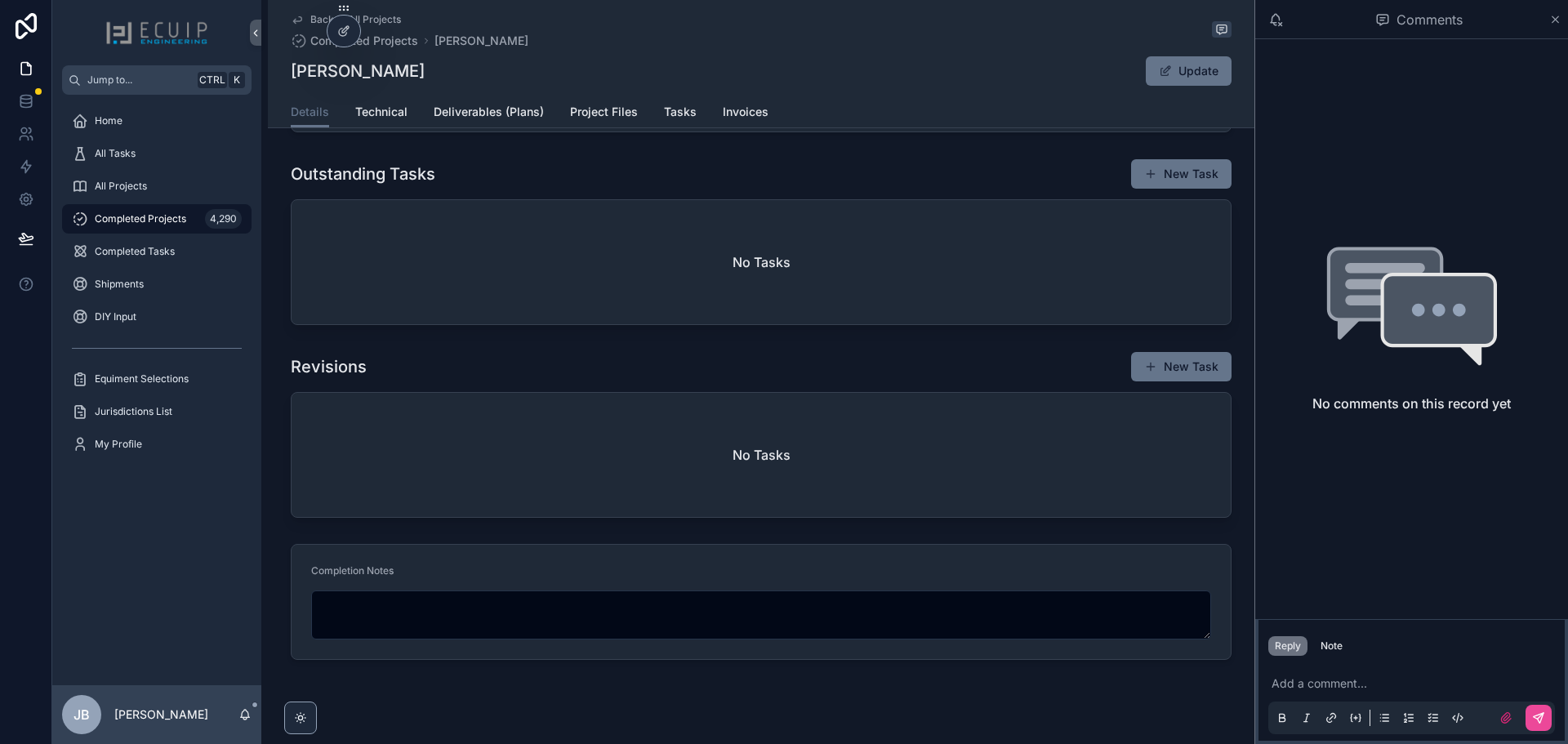
scroll to position [571, 0]
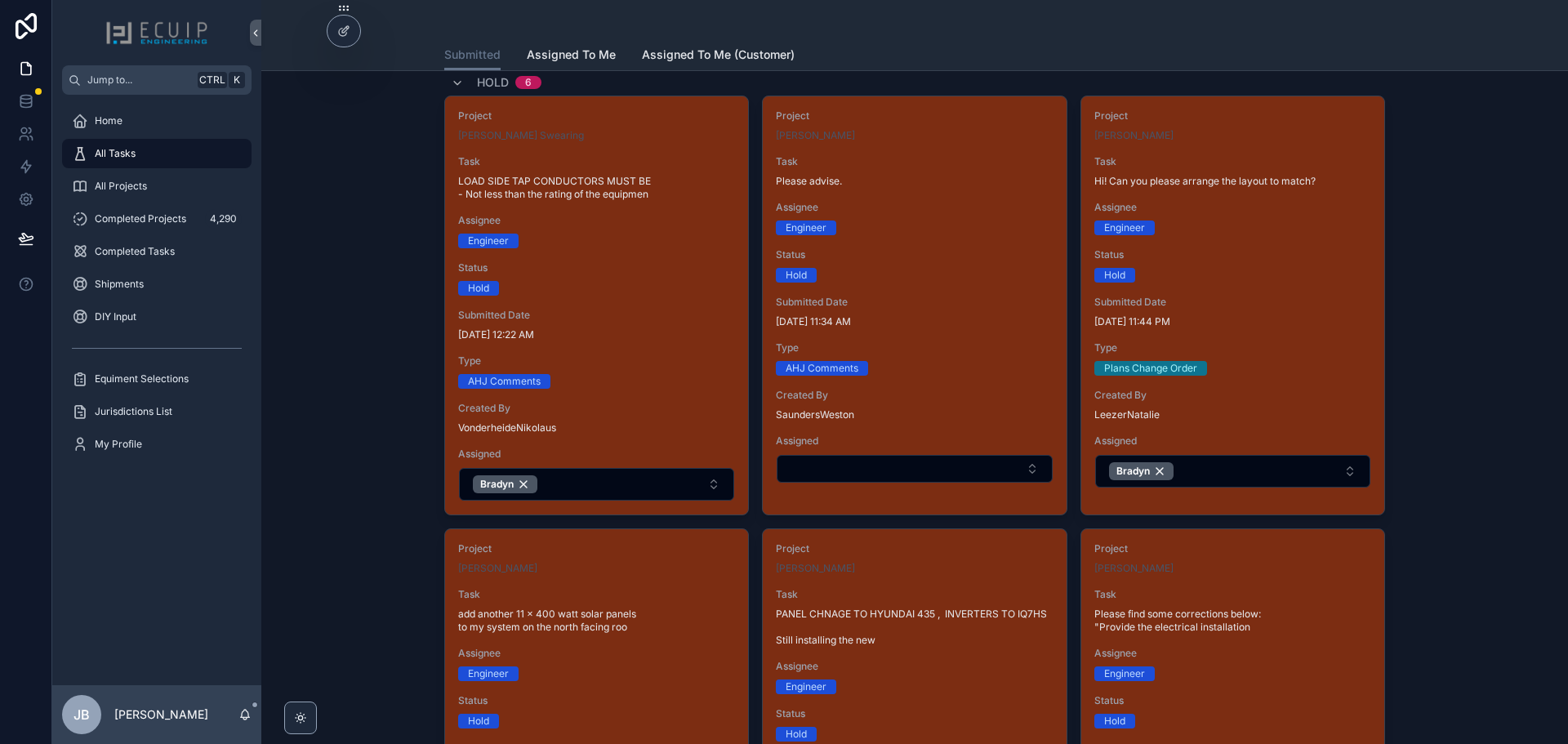
scroll to position [2809, 0]
